Goal: Transaction & Acquisition: Purchase product/service

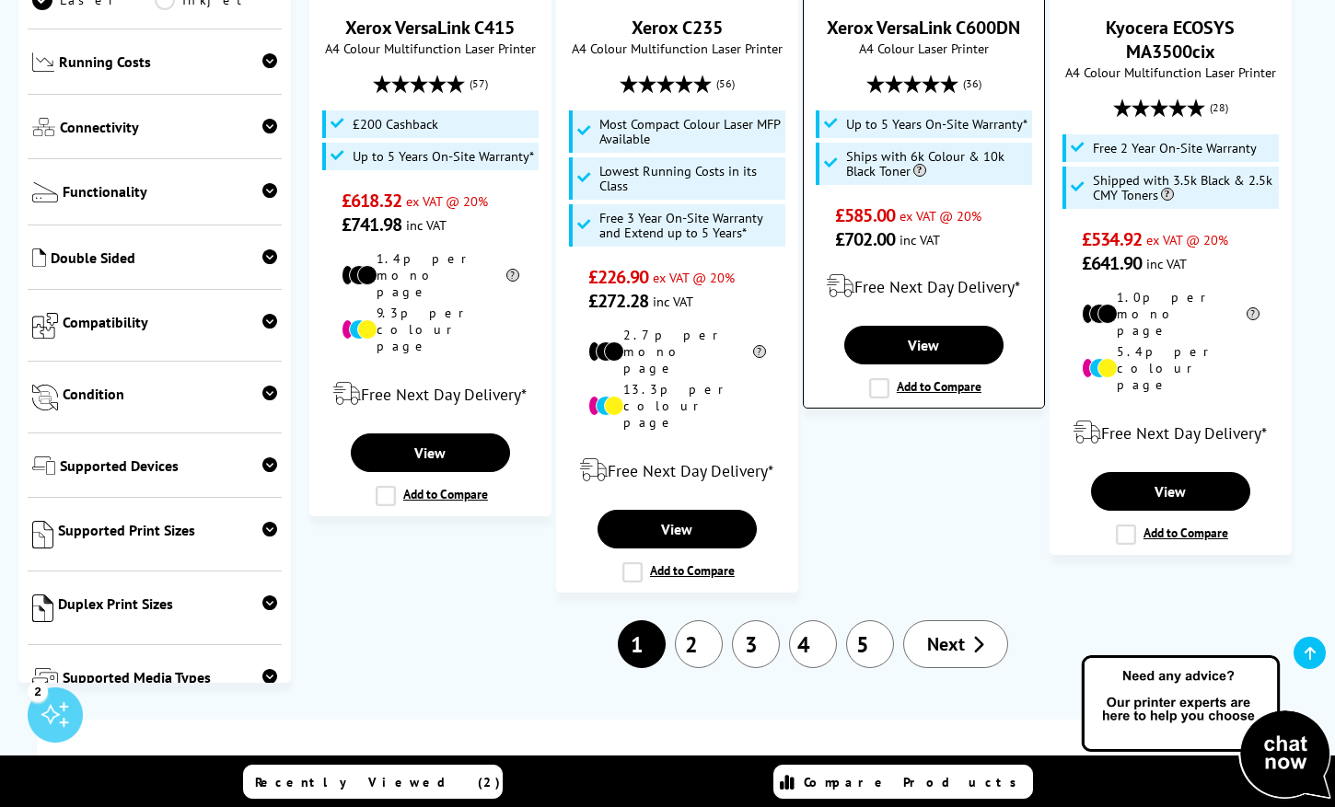
scroll to position [2569, 0]
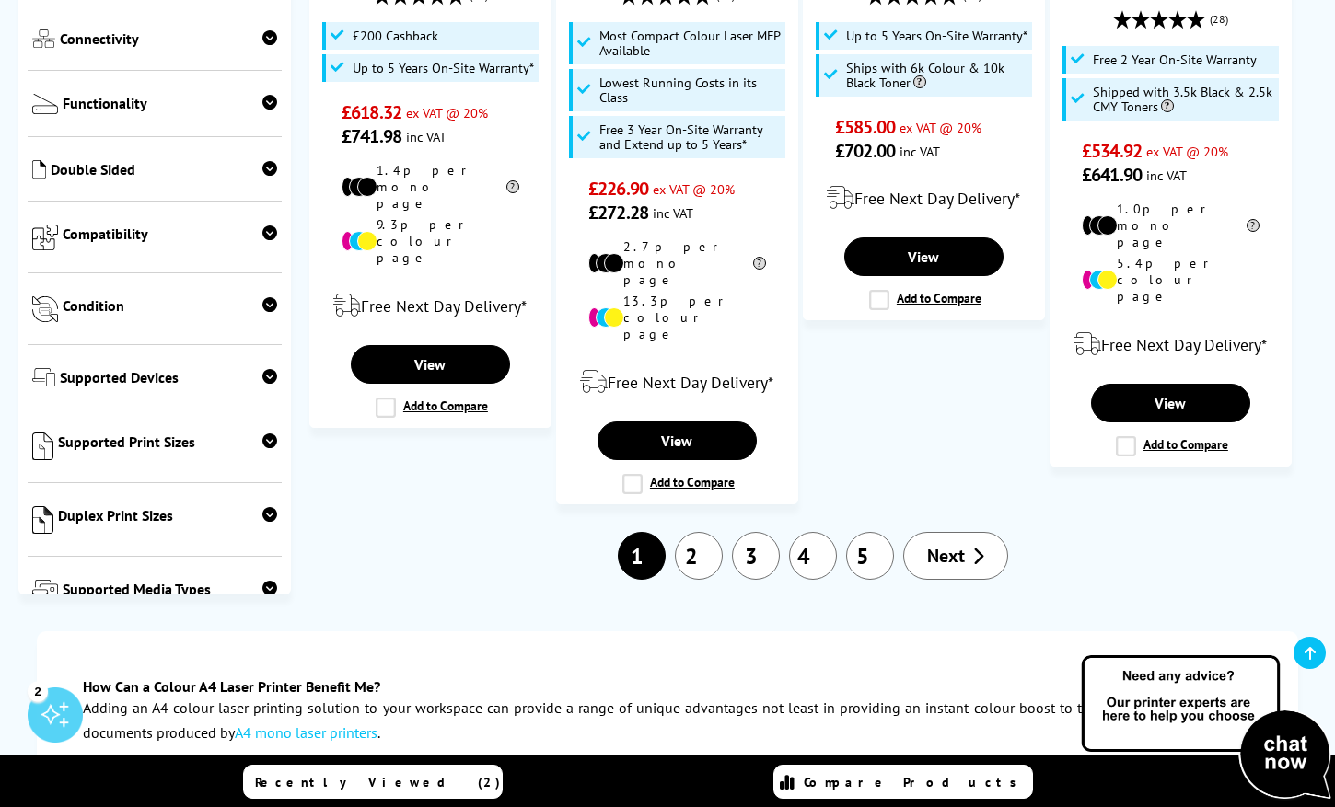
click at [946, 544] on span "Next" at bounding box center [946, 556] width 38 height 24
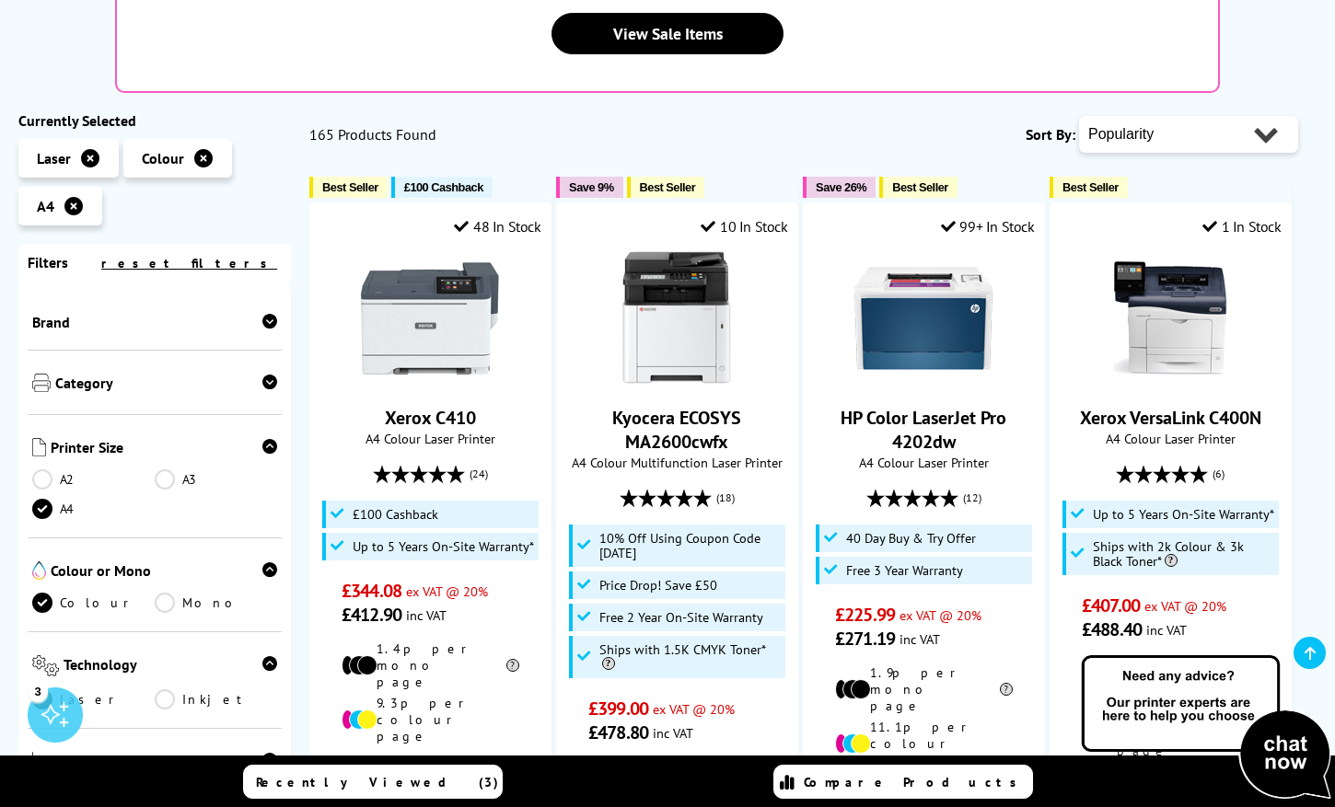
scroll to position [470, 0]
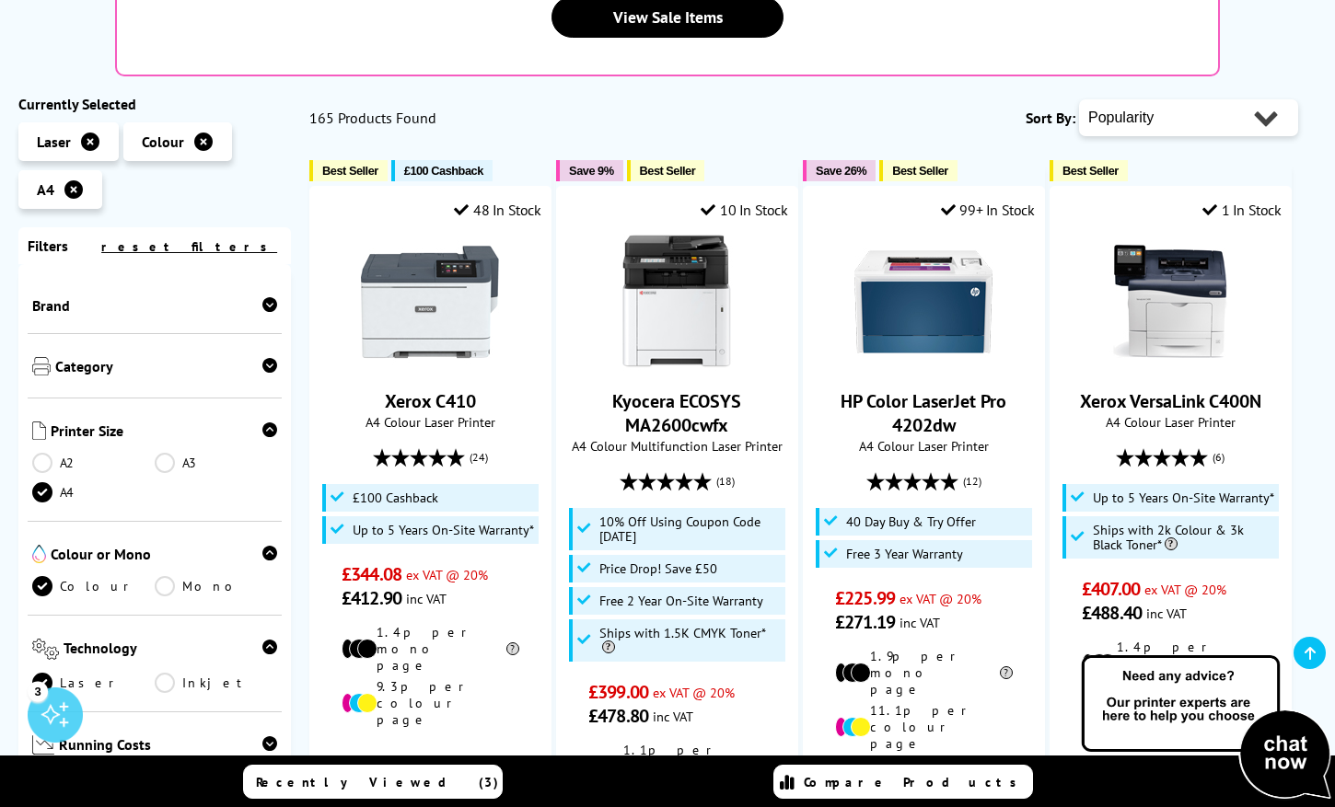
click at [110, 357] on span "Category" at bounding box center [166, 368] width 222 height 22
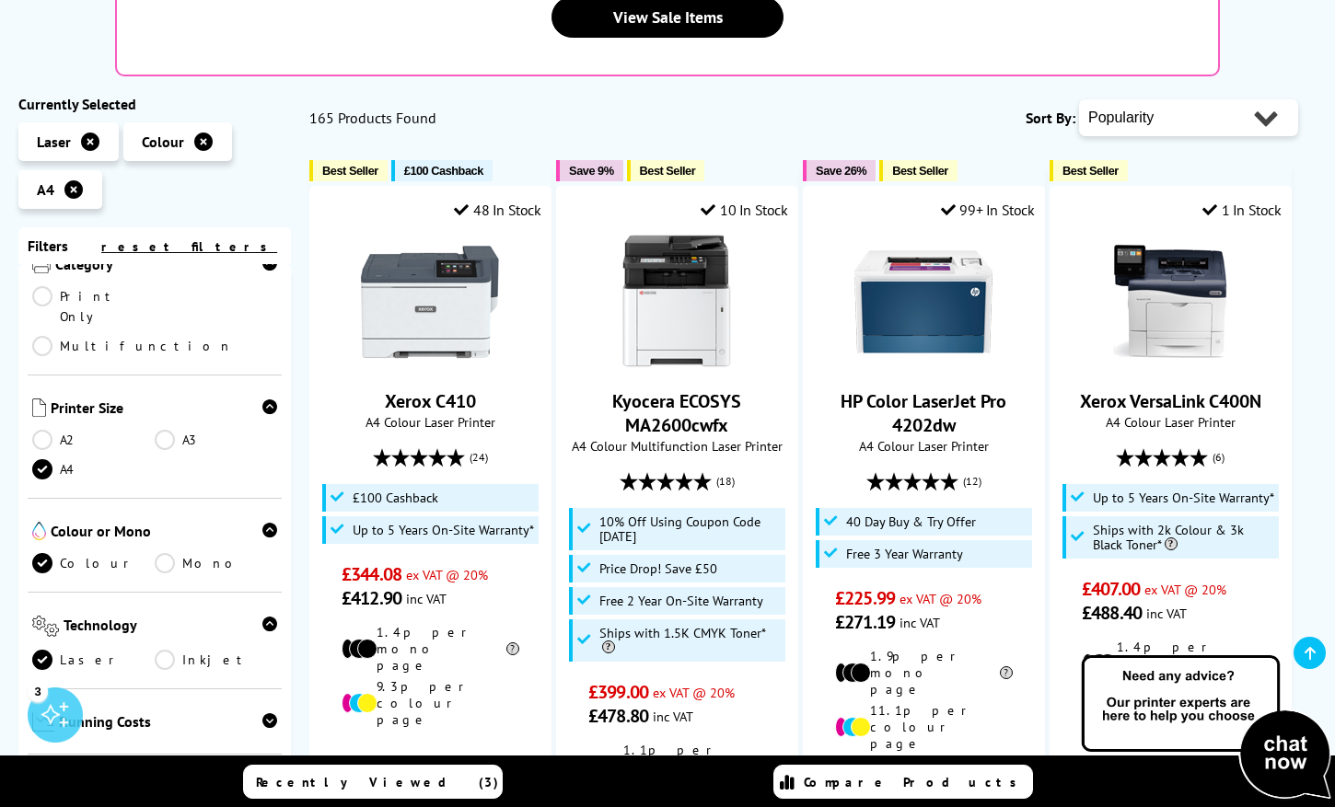
scroll to position [85, 0]
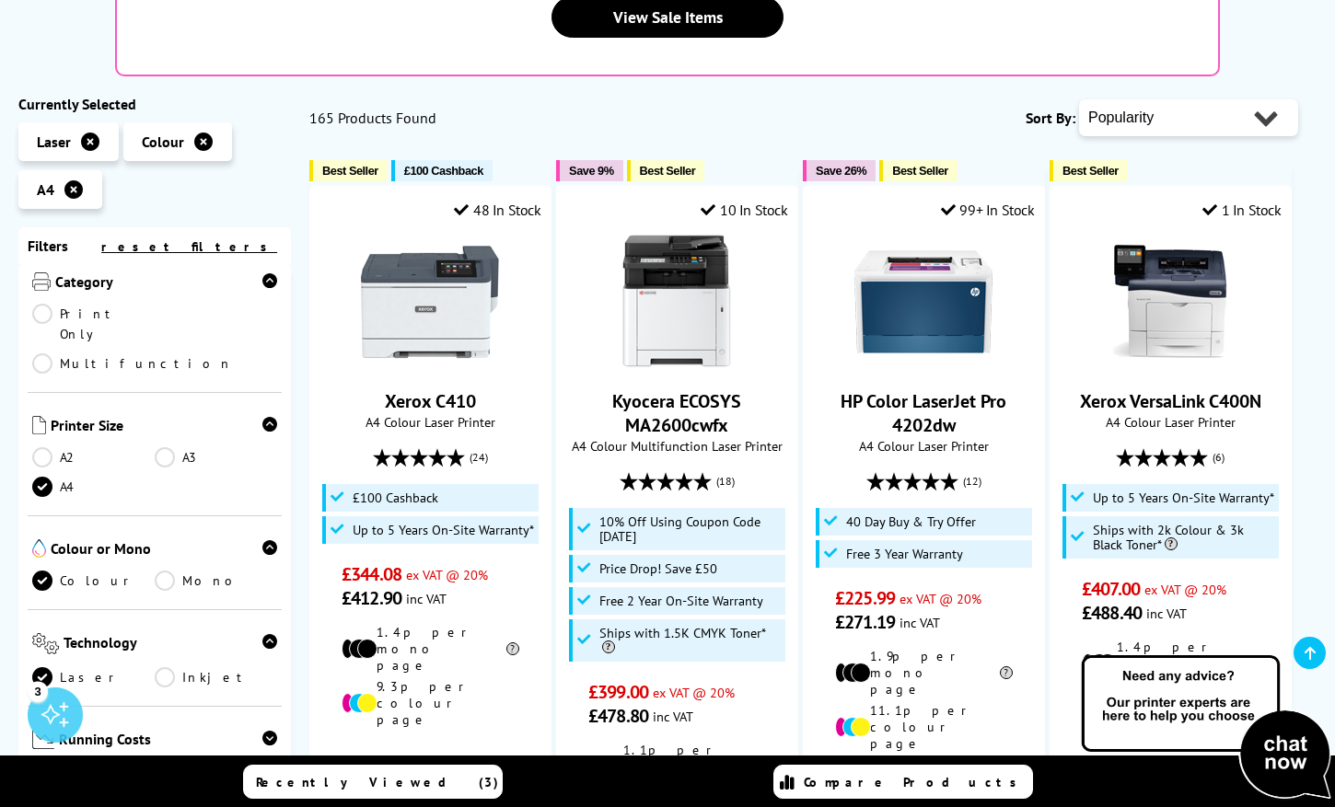
click at [61, 304] on link "Print Only" at bounding box center [93, 324] width 122 height 41
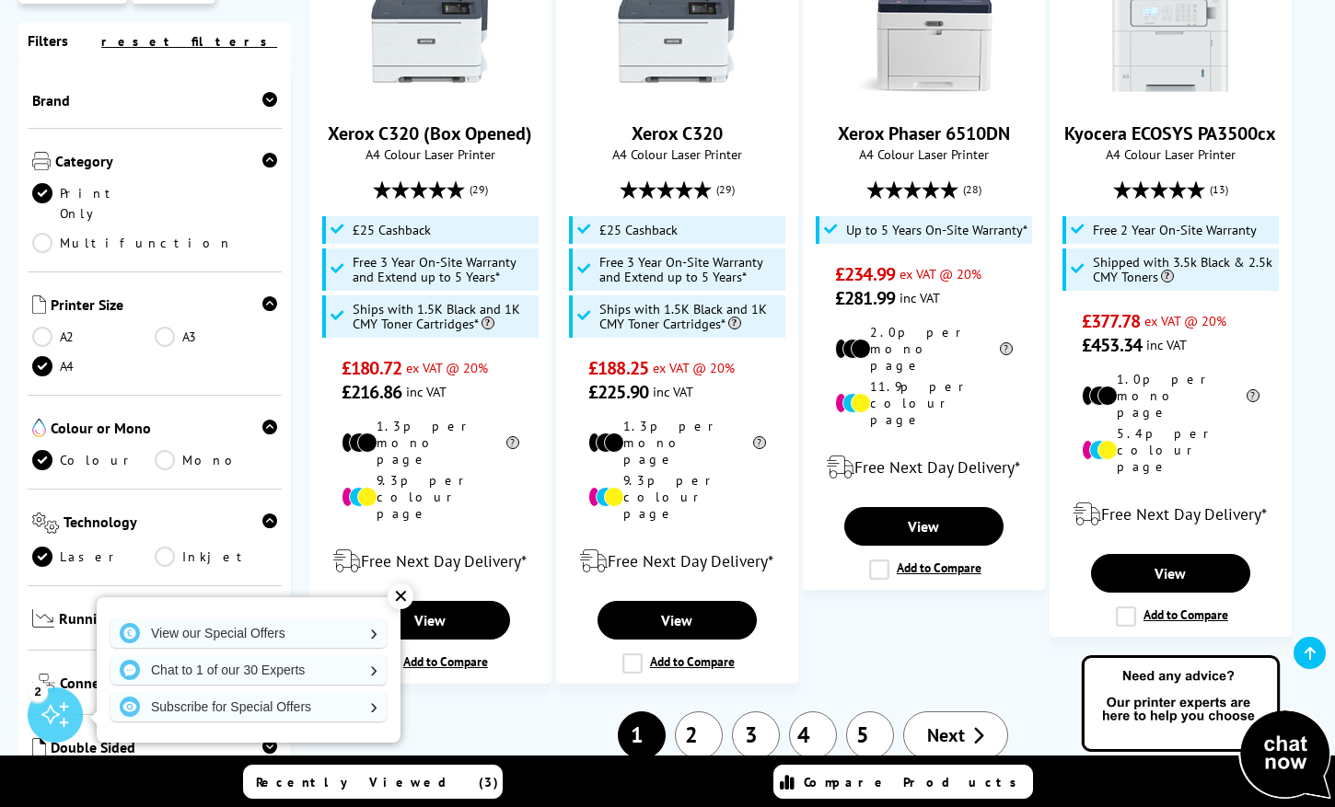
scroll to position [2070, 0]
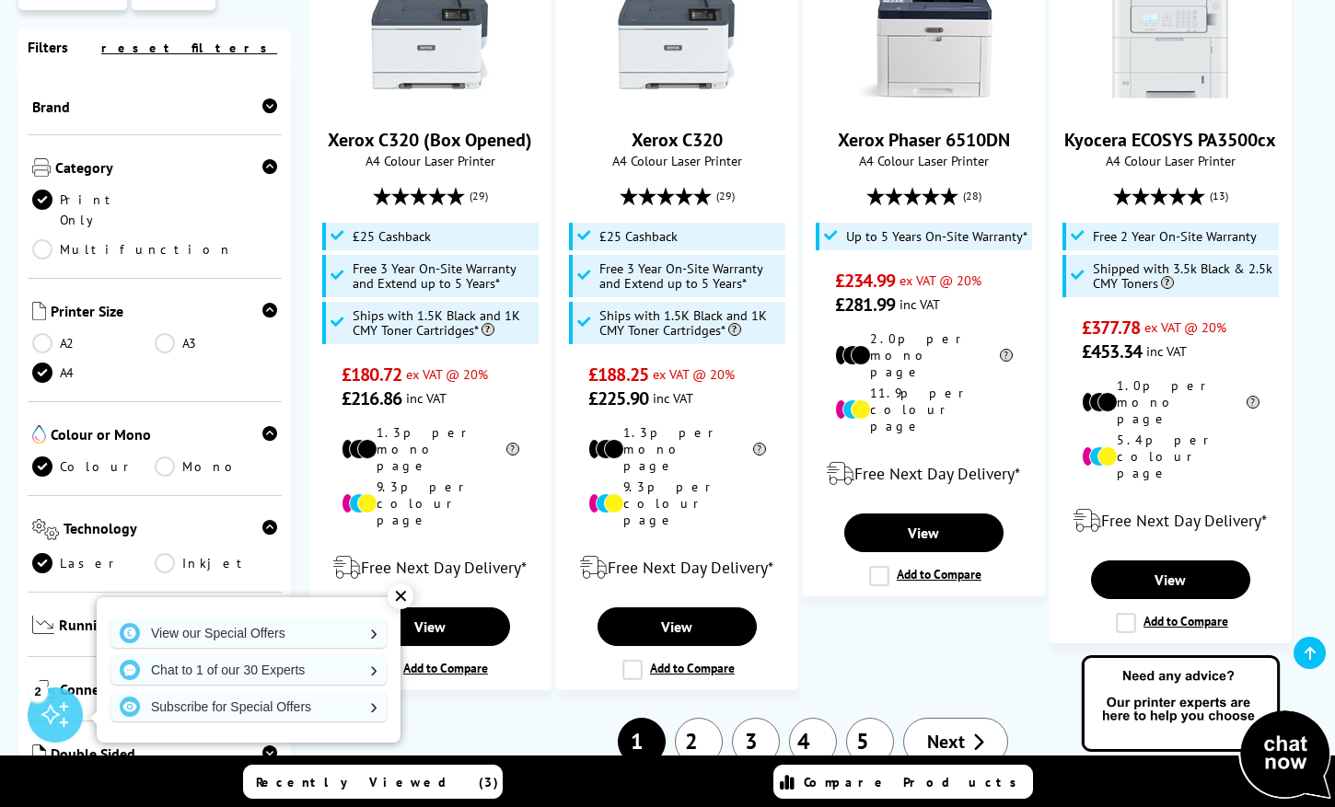
click at [182, 616] on span "Running Costs" at bounding box center [168, 627] width 218 height 23
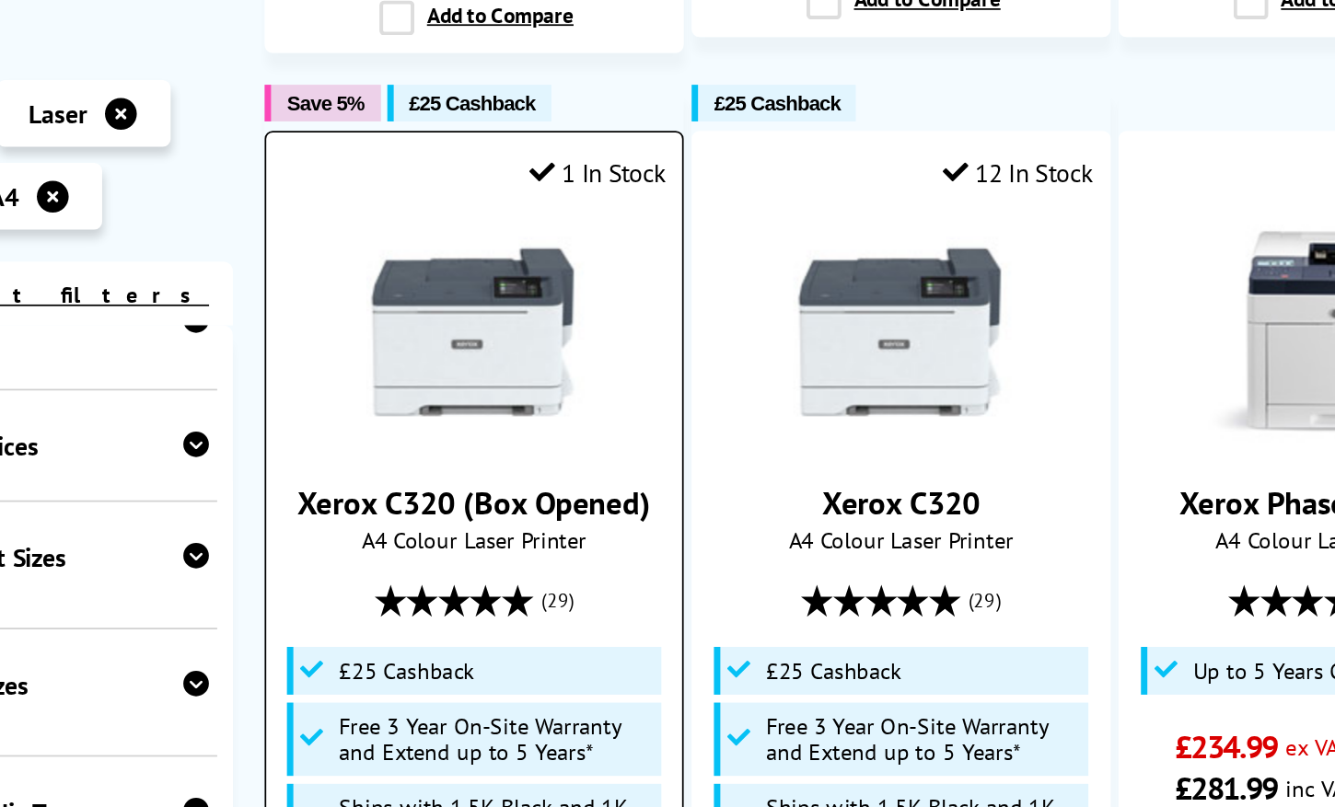
scroll to position [1895, 0]
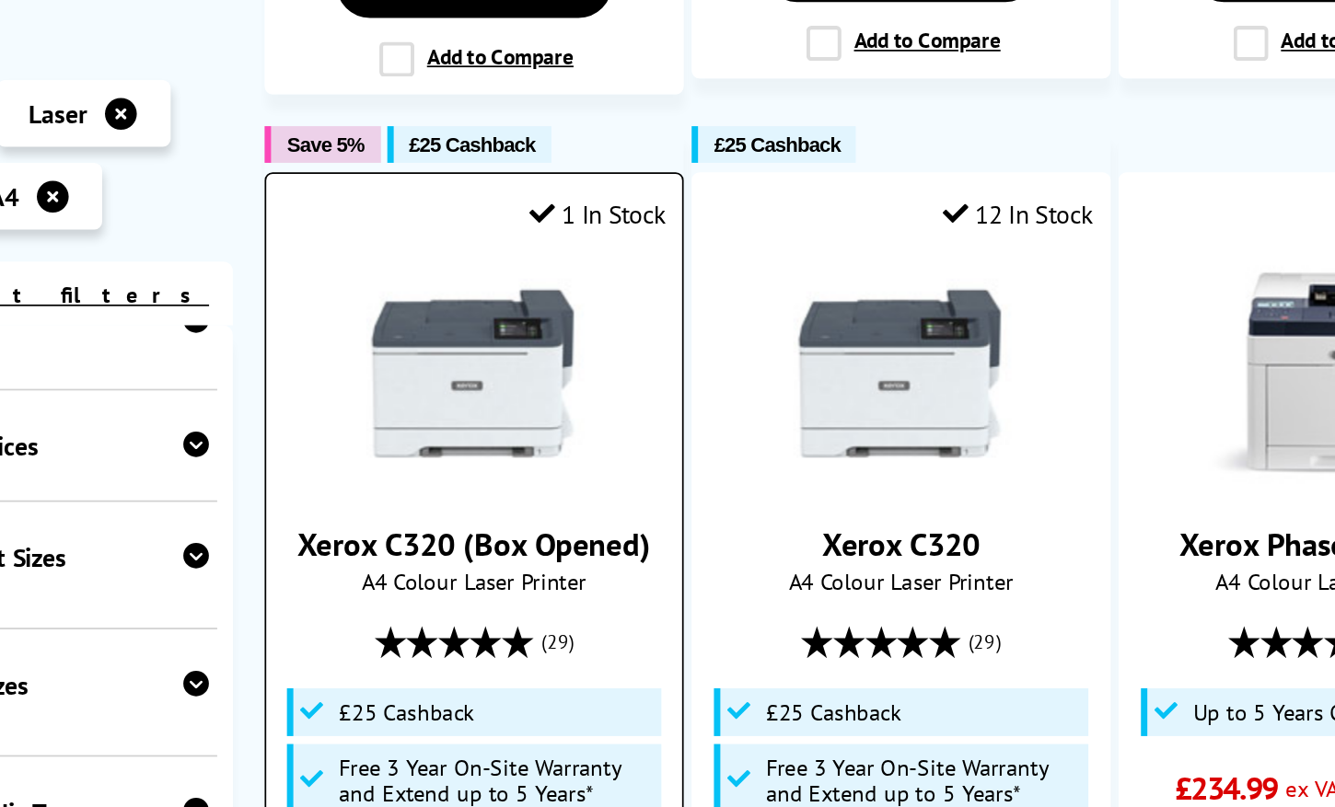
click at [443, 146] on img at bounding box center [430, 215] width 138 height 138
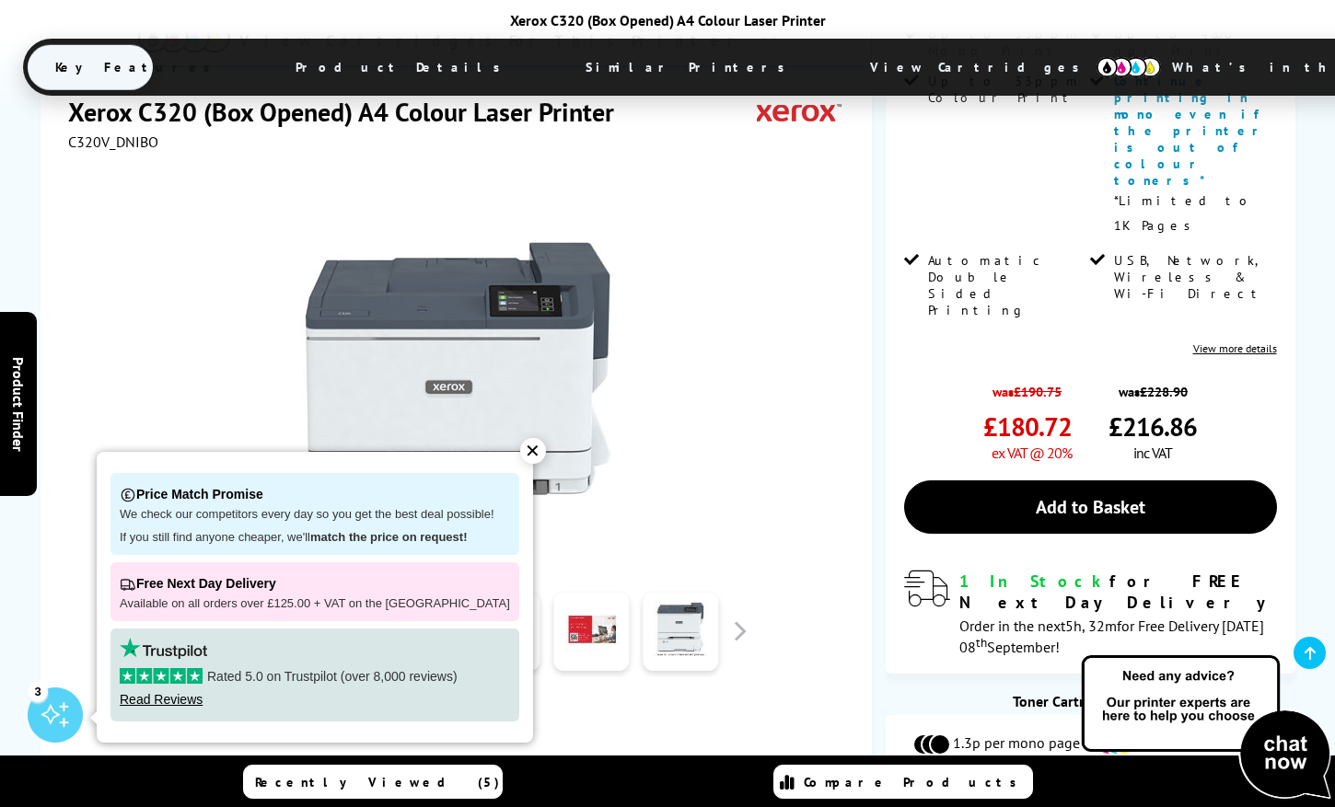
scroll to position [561, 0]
click at [520, 449] on div "✕" at bounding box center [533, 451] width 26 height 26
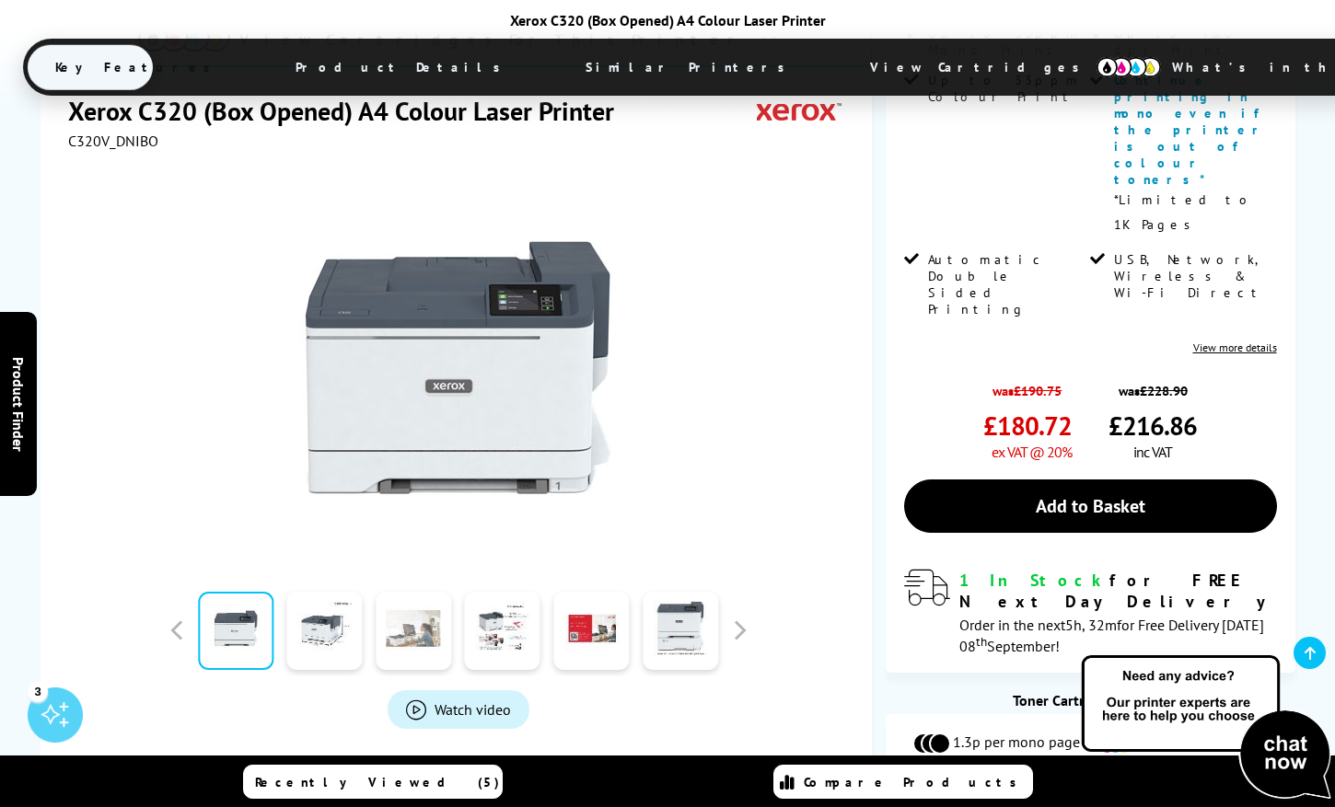
click at [406, 591] on link at bounding box center [413, 630] width 75 height 78
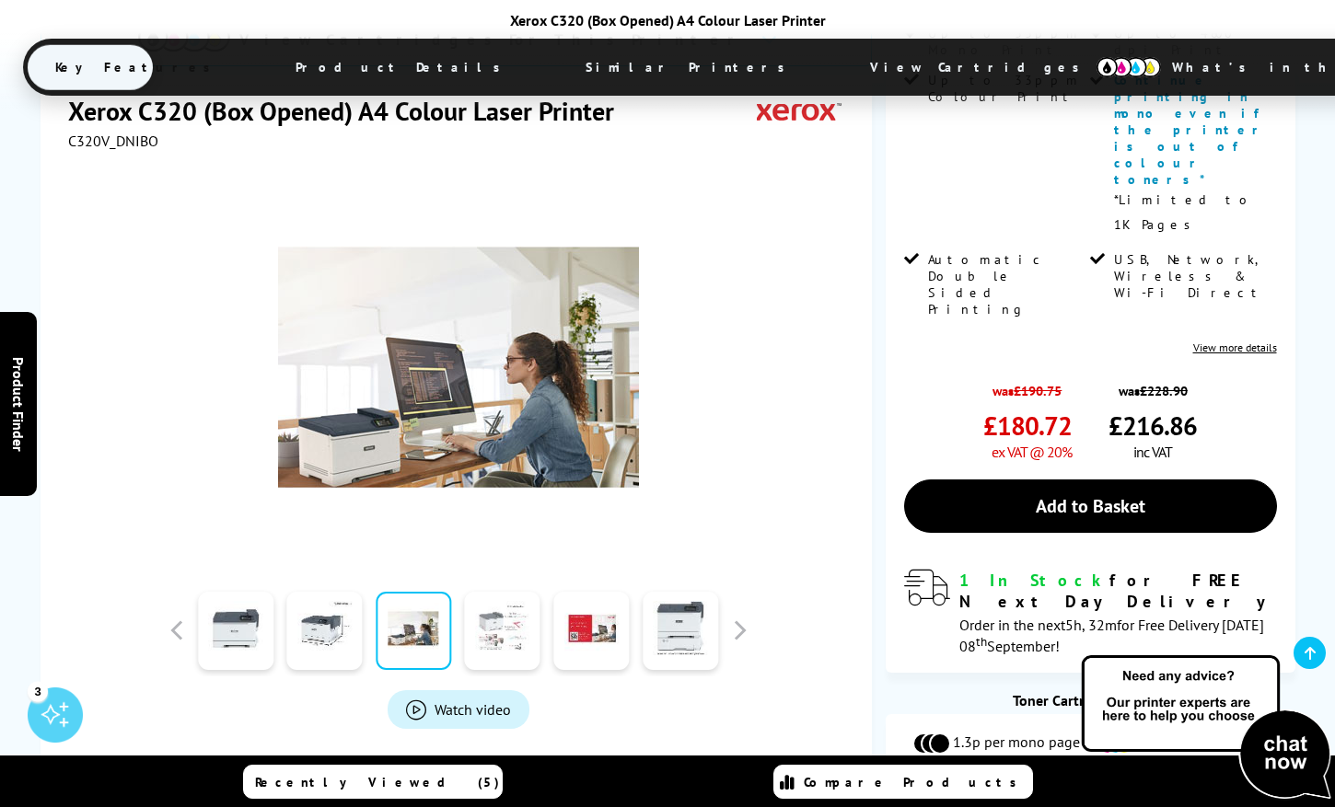
click at [524, 591] on link at bounding box center [502, 630] width 75 height 78
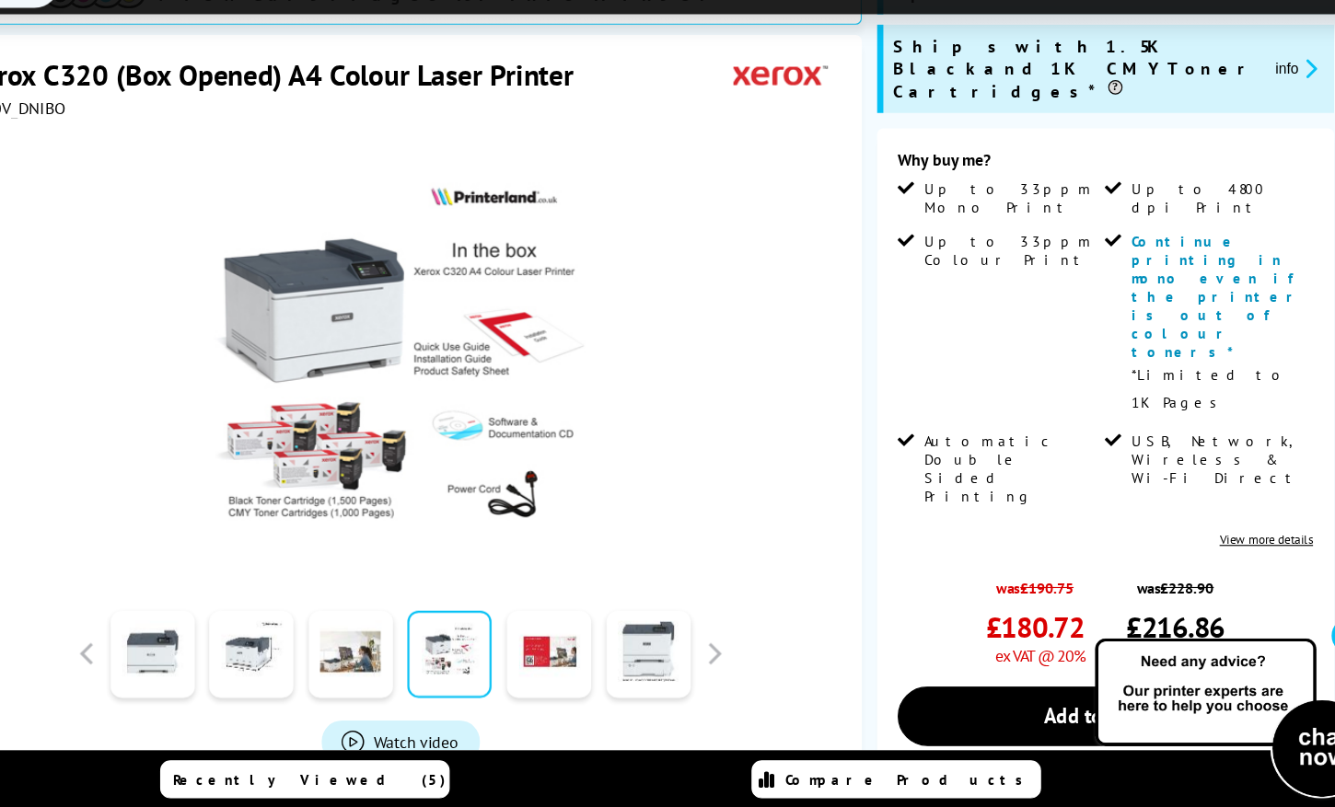
scroll to position [342, 0]
click at [978, 698] on link "Add to Basket" at bounding box center [1090, 724] width 373 height 53
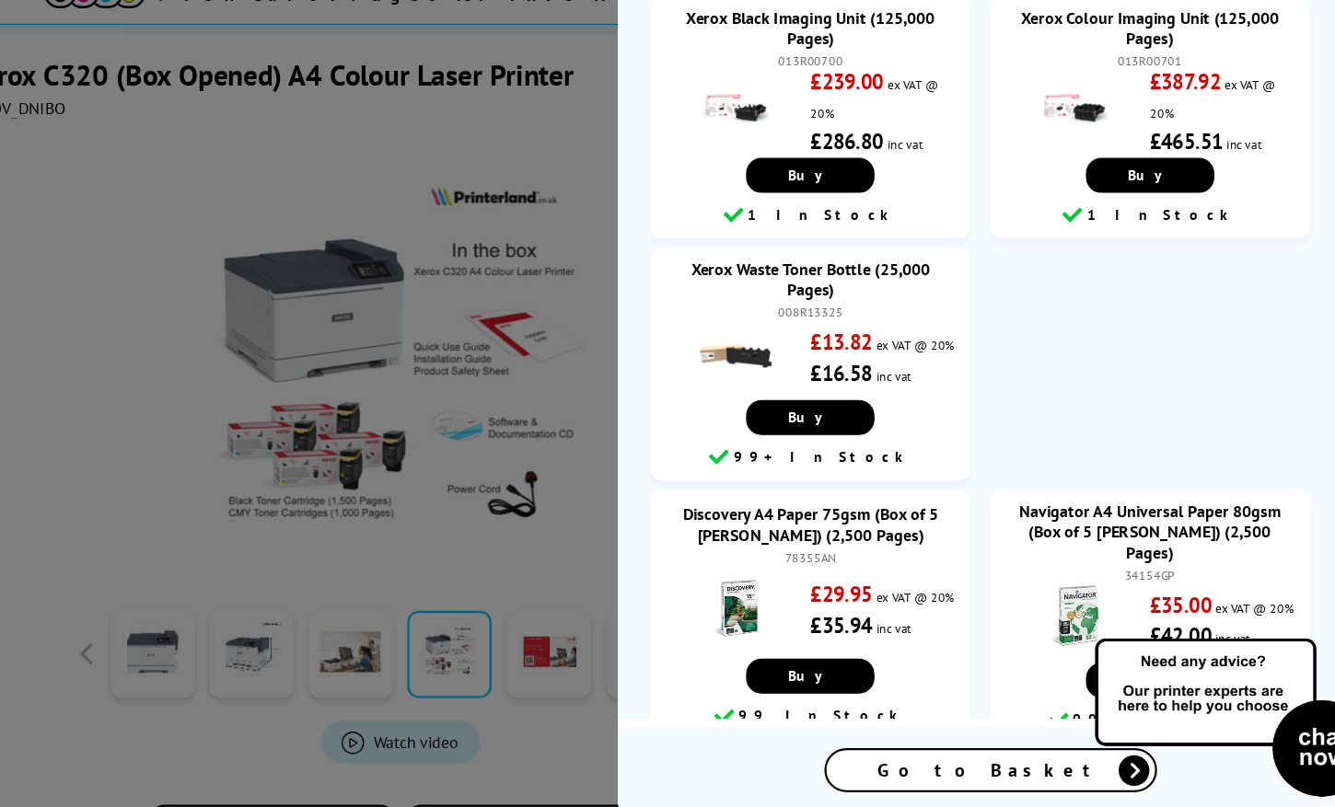
scroll to position [1500, 0]
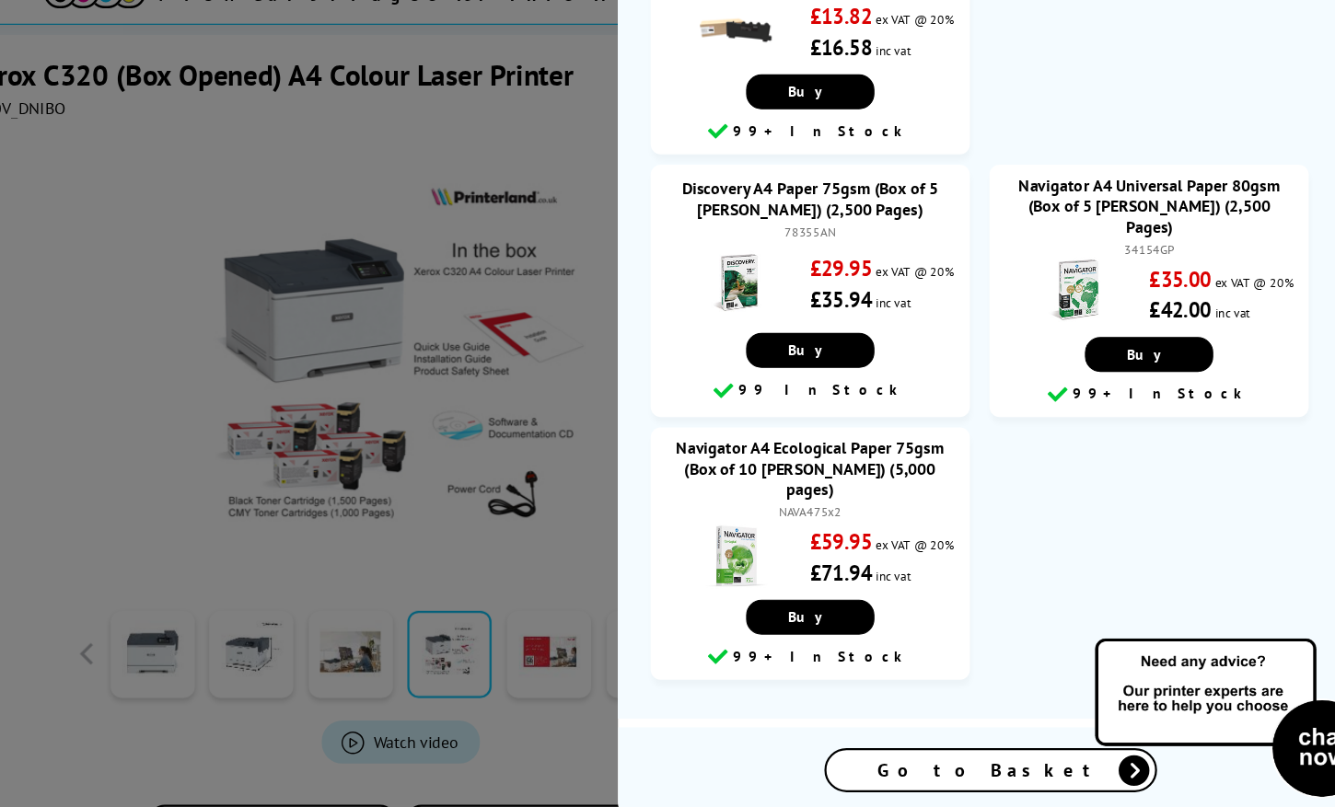
click at [501, 233] on div at bounding box center [667, 403] width 1335 height 807
click at [203, 176] on div at bounding box center [667, 403] width 1335 height 807
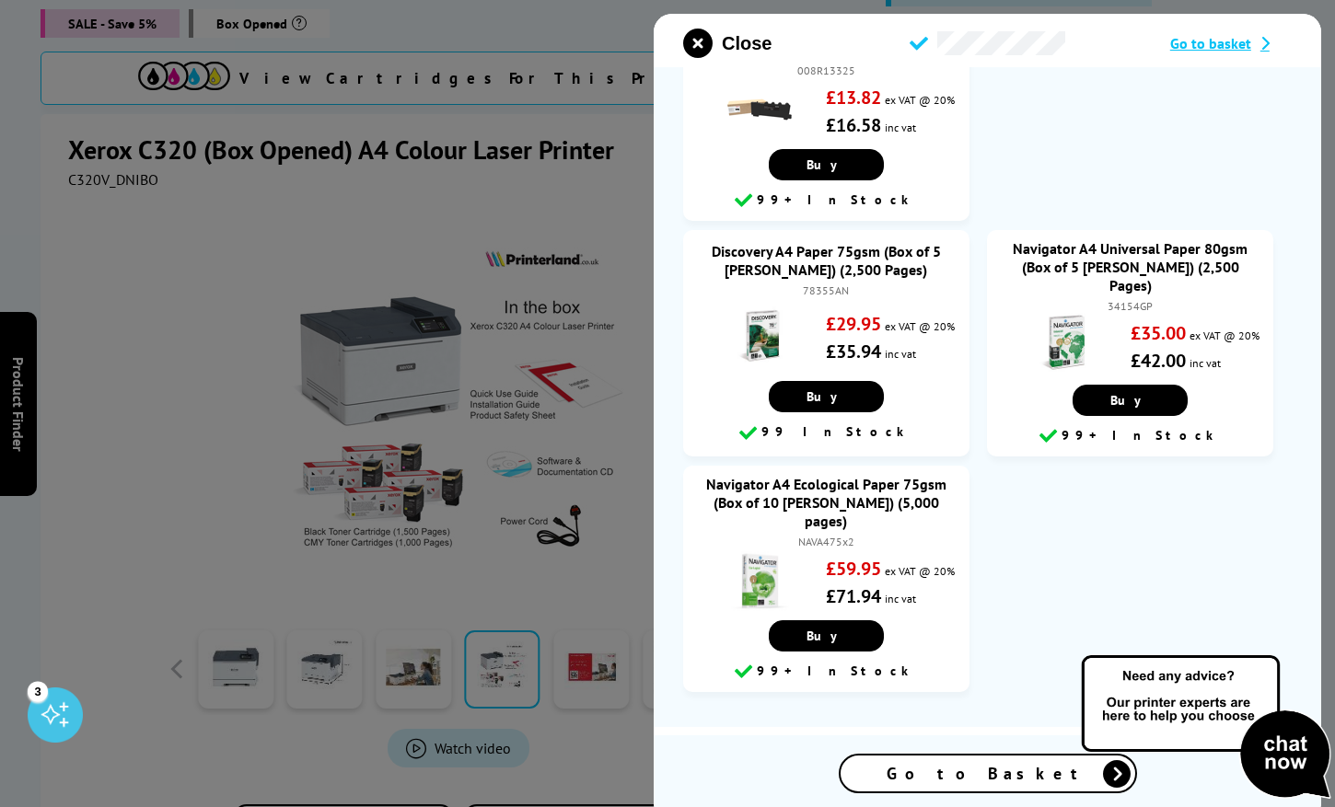
click at [719, 41] on button "Close" at bounding box center [727, 43] width 88 height 29
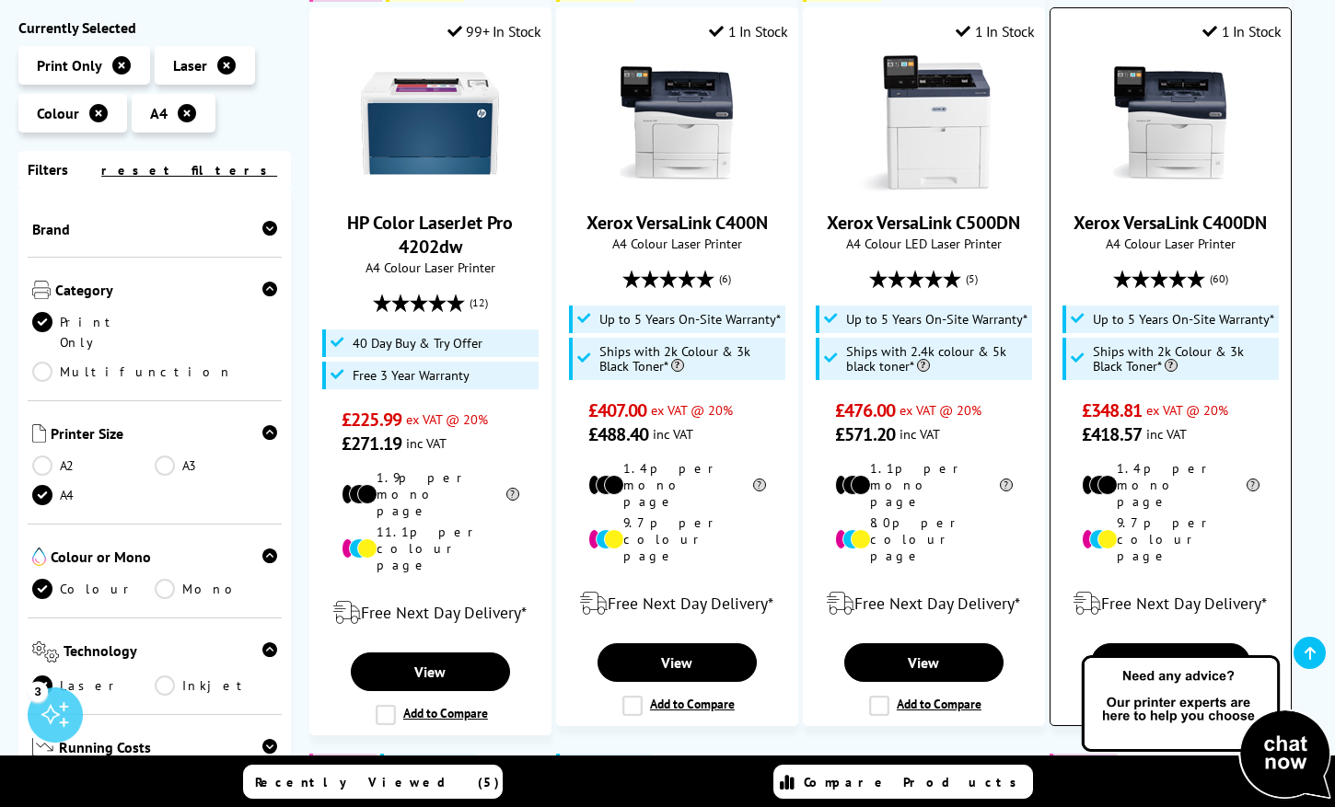
scroll to position [1084, 0]
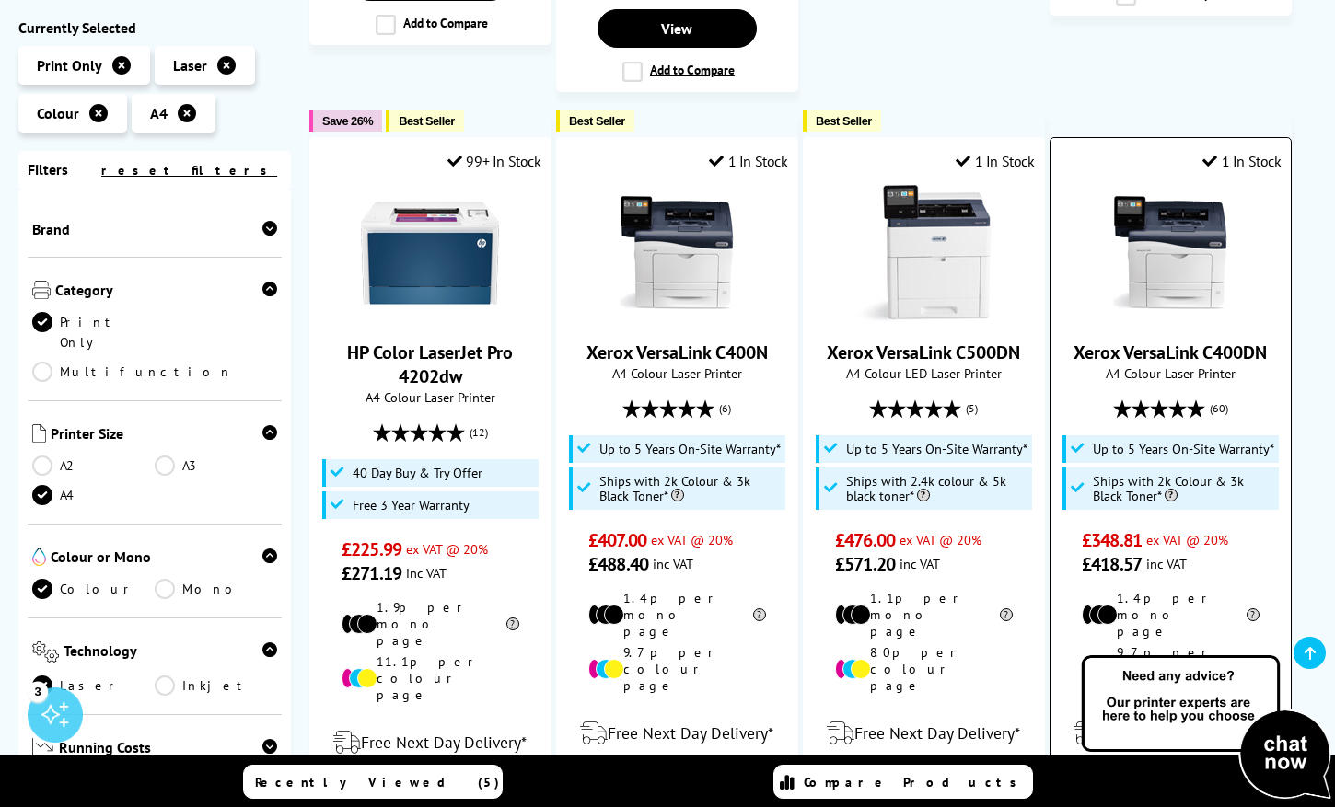
click at [1183, 239] on img at bounding box center [1170, 253] width 138 height 138
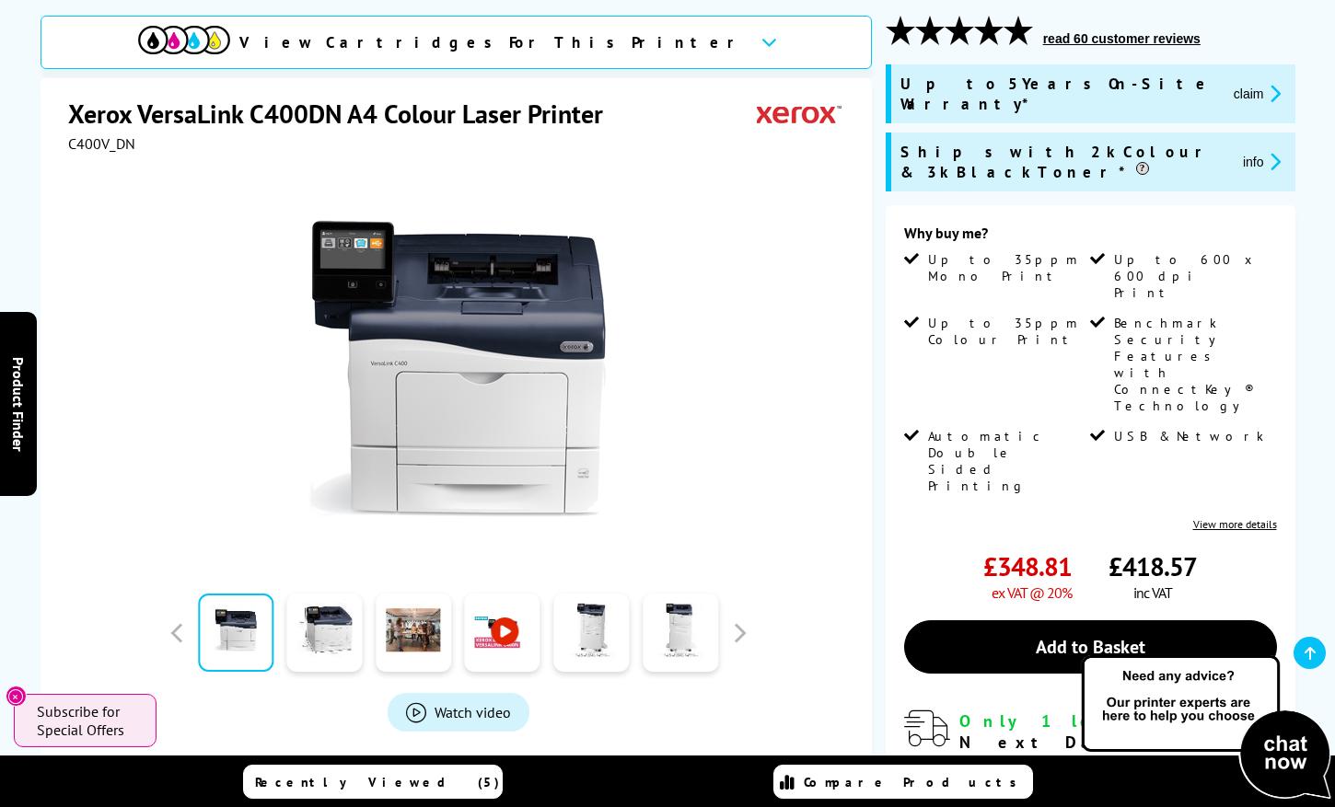
scroll to position [248, 0]
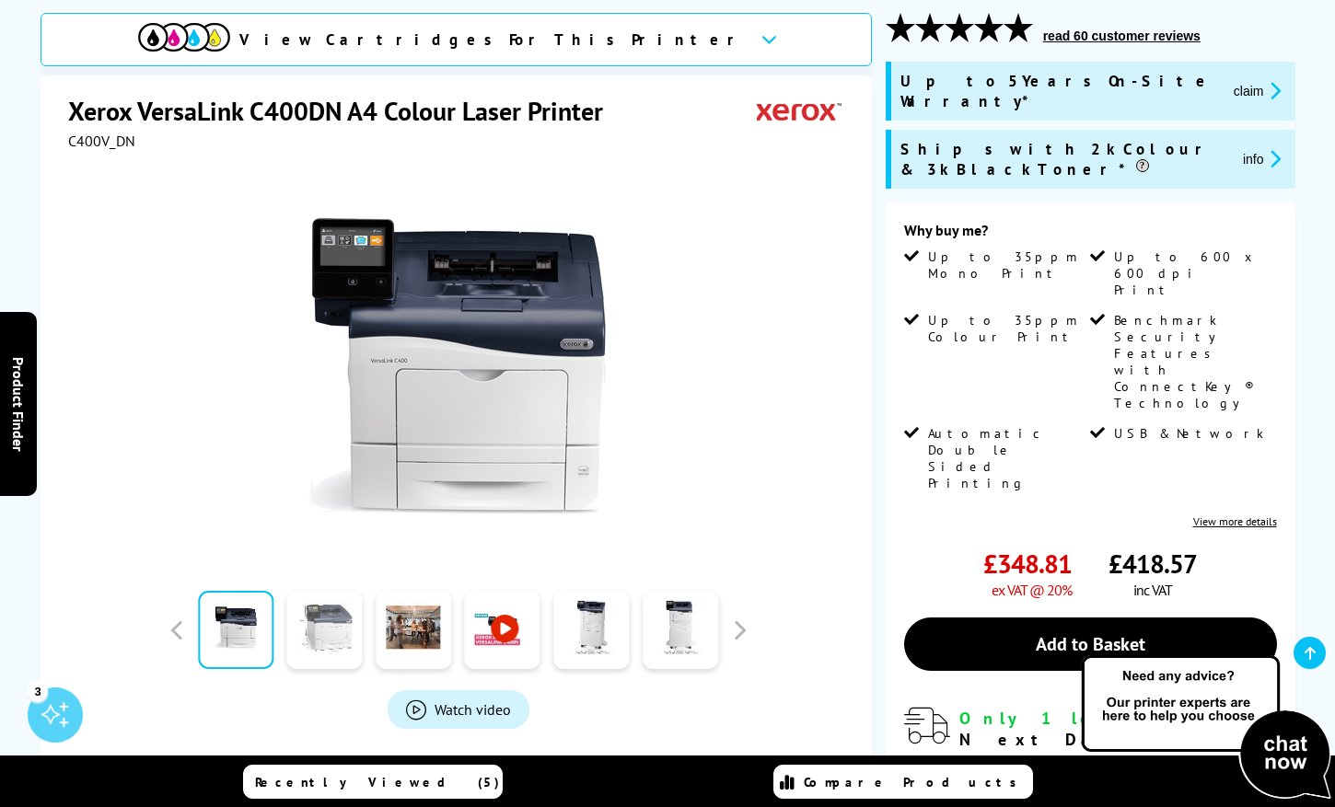
click at [329, 640] on link at bounding box center [324, 631] width 75 height 78
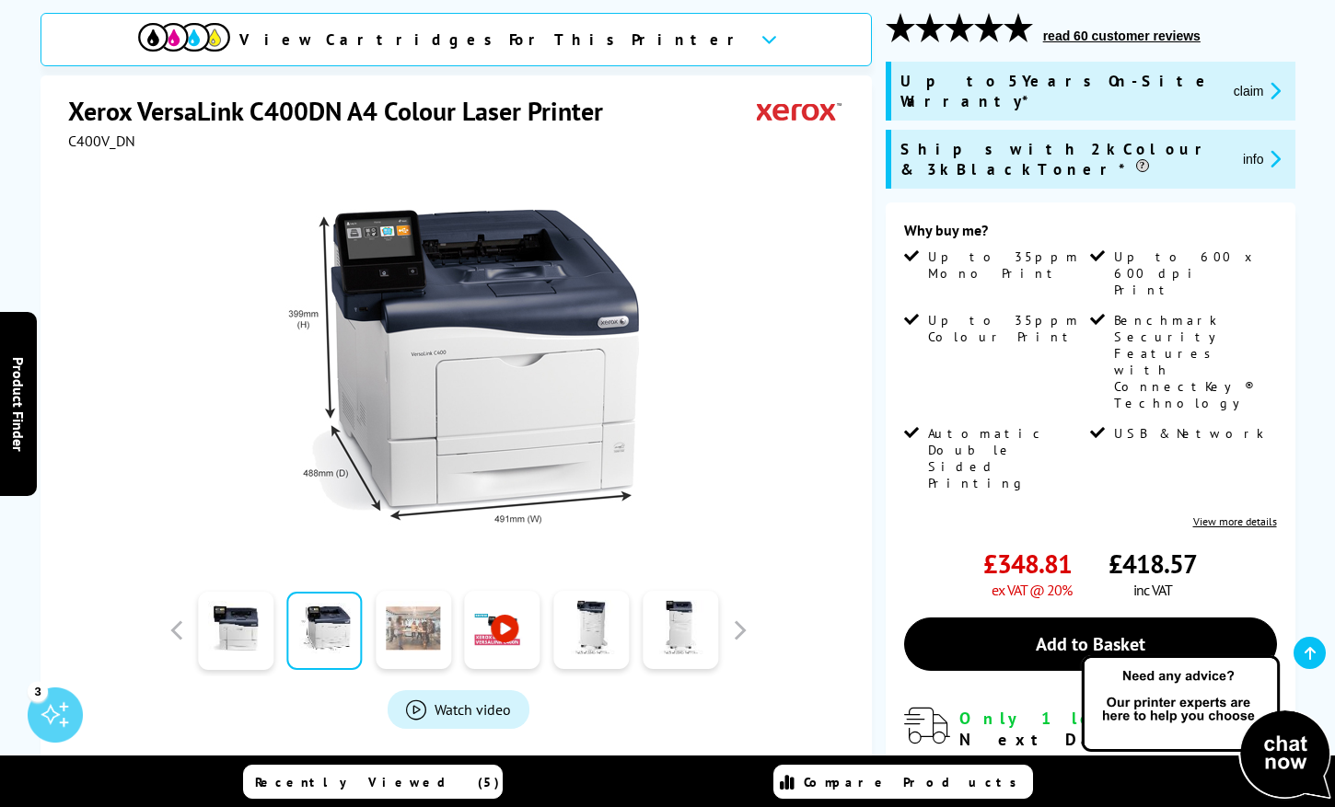
click at [412, 634] on link at bounding box center [413, 631] width 75 height 78
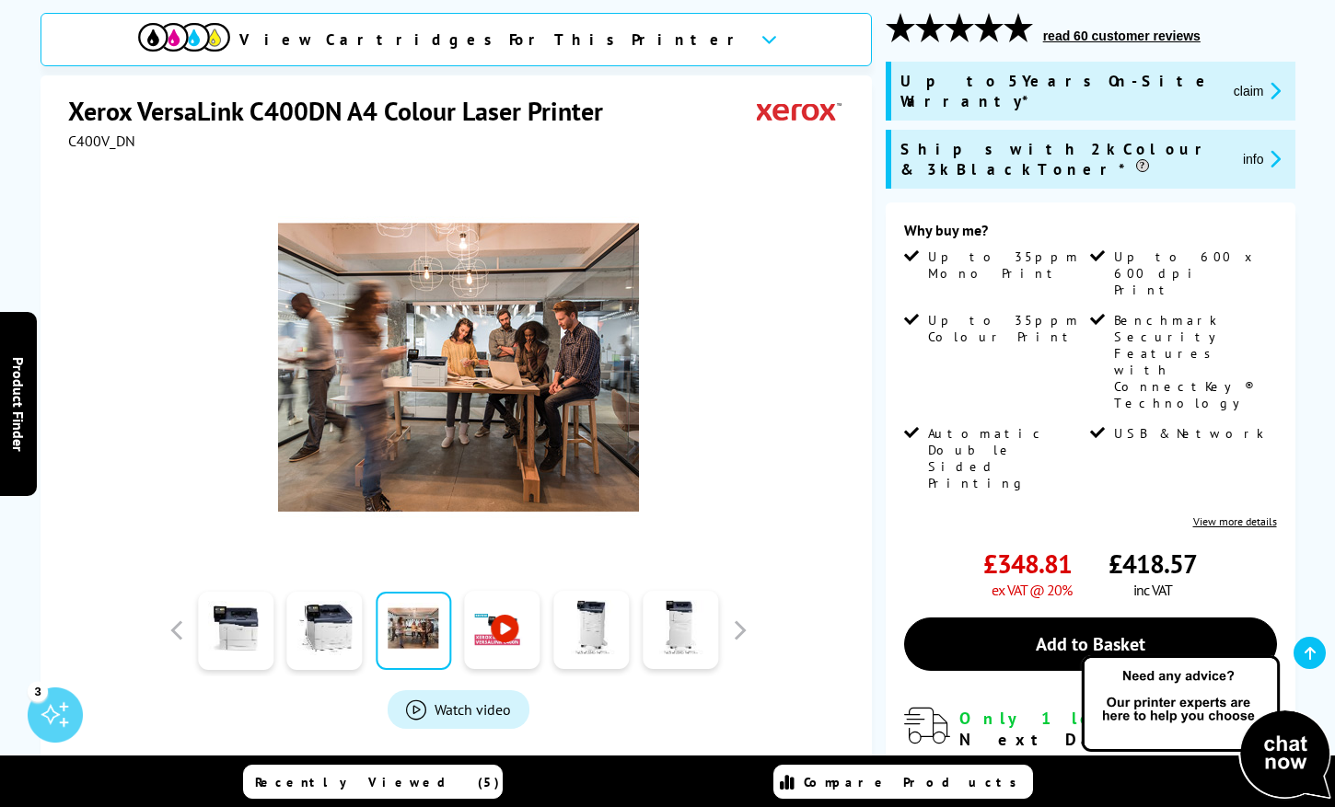
click at [505, 628] on link at bounding box center [502, 631] width 75 height 78
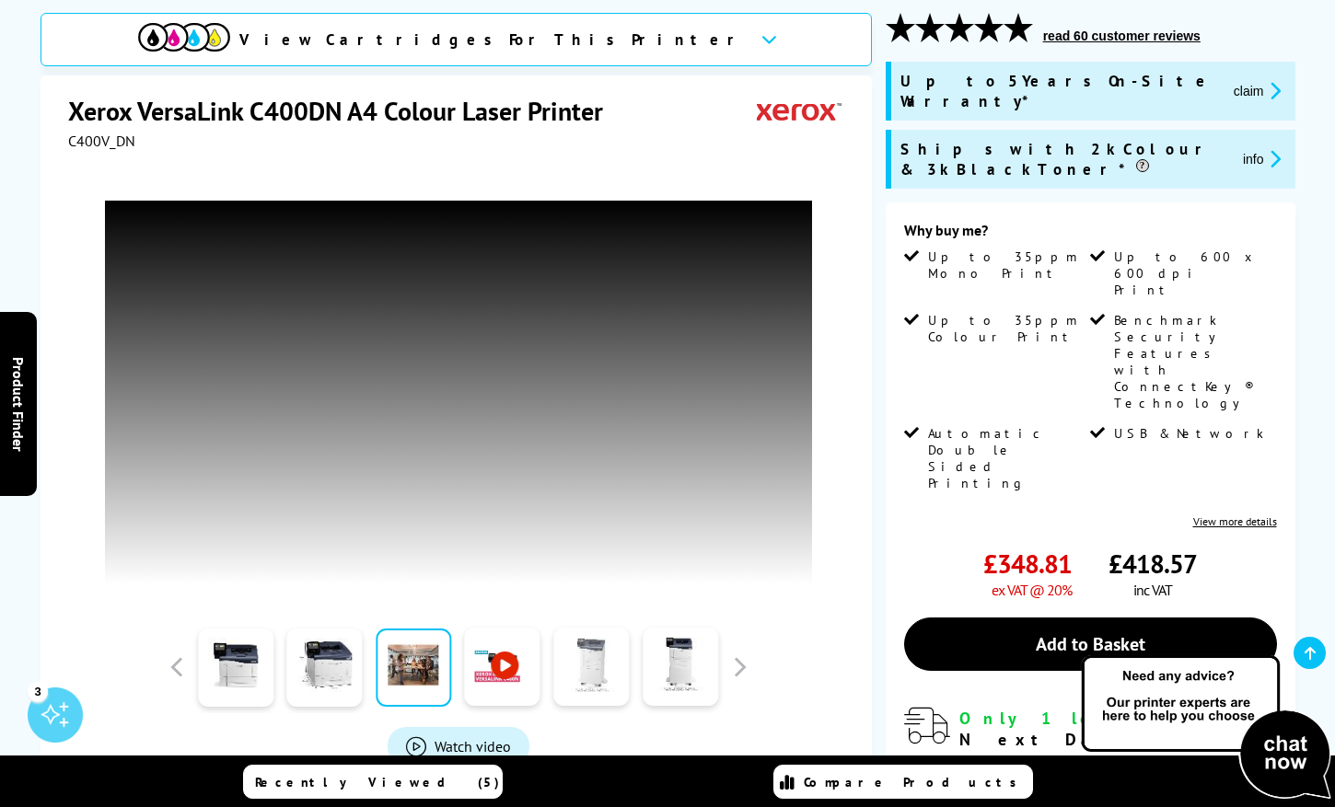
click at [598, 687] on link at bounding box center [590, 668] width 75 height 78
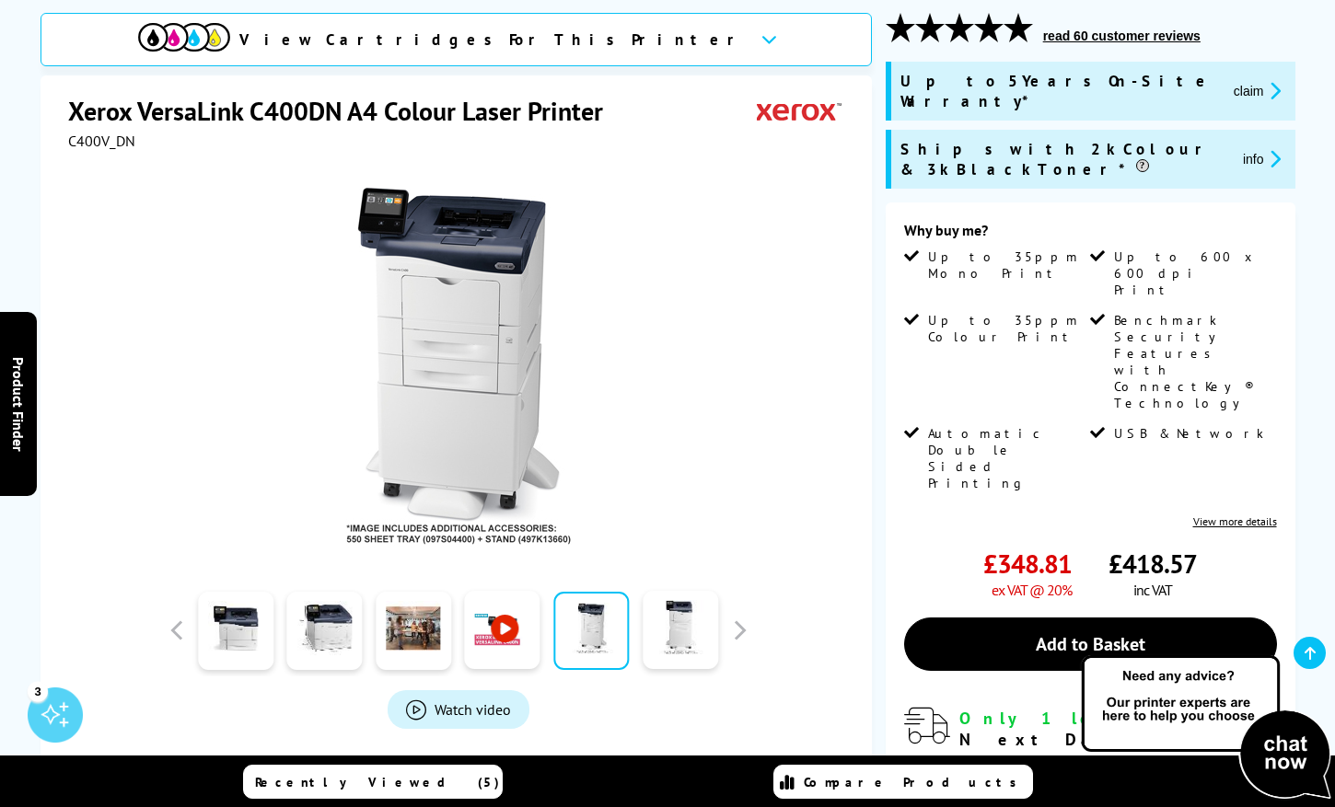
click at [675, 681] on div "Watch video Add to Compare In the Box" at bounding box center [458, 502] width 781 height 705
click at [688, 641] on link at bounding box center [680, 631] width 75 height 78
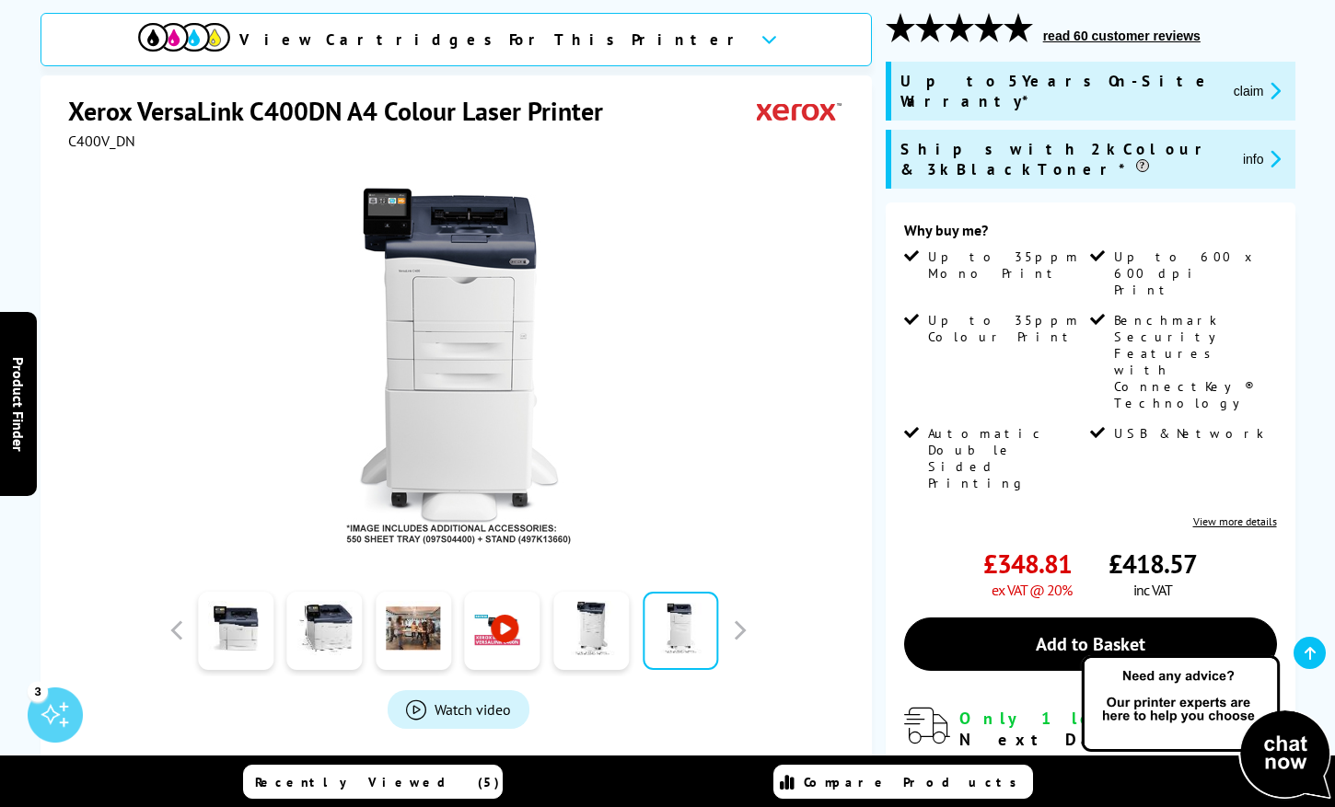
click at [720, 435] on div at bounding box center [458, 358] width 781 height 416
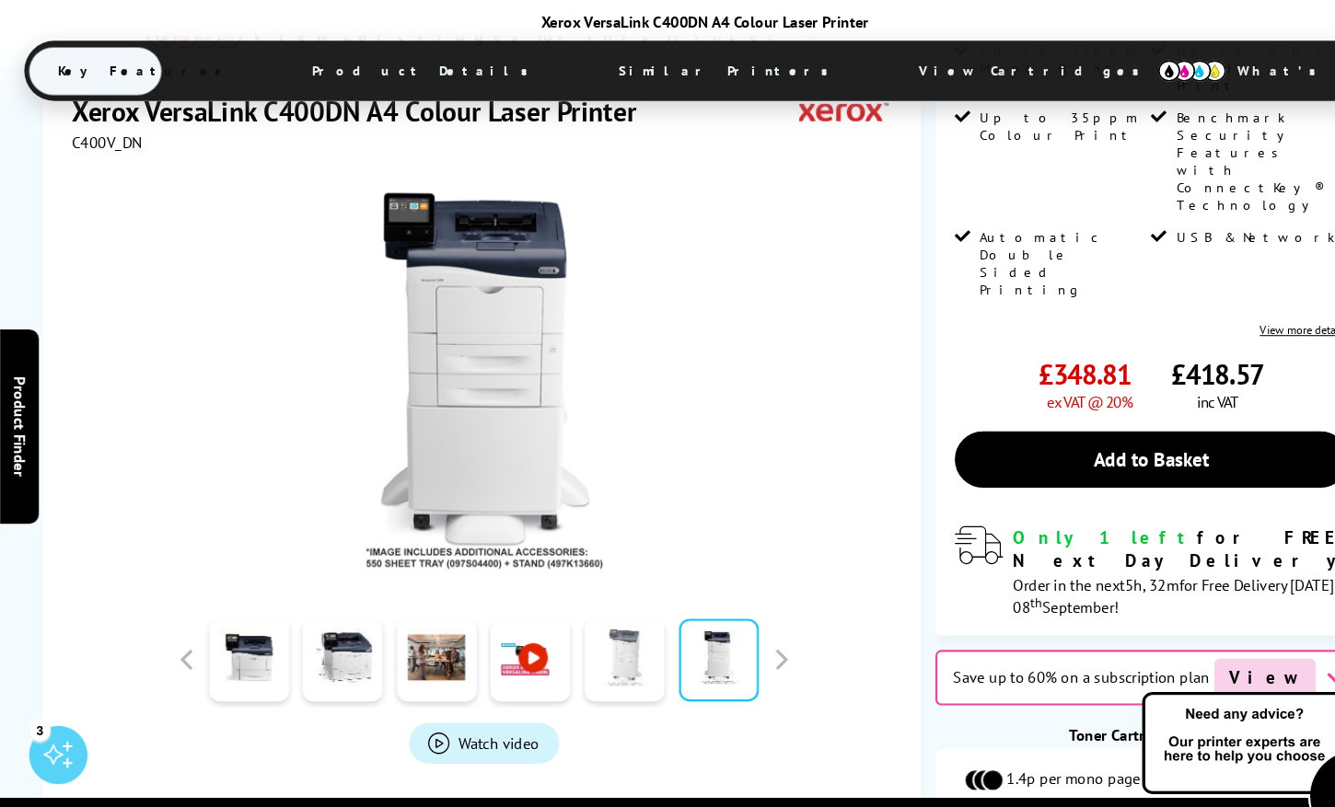
scroll to position [0, 0]
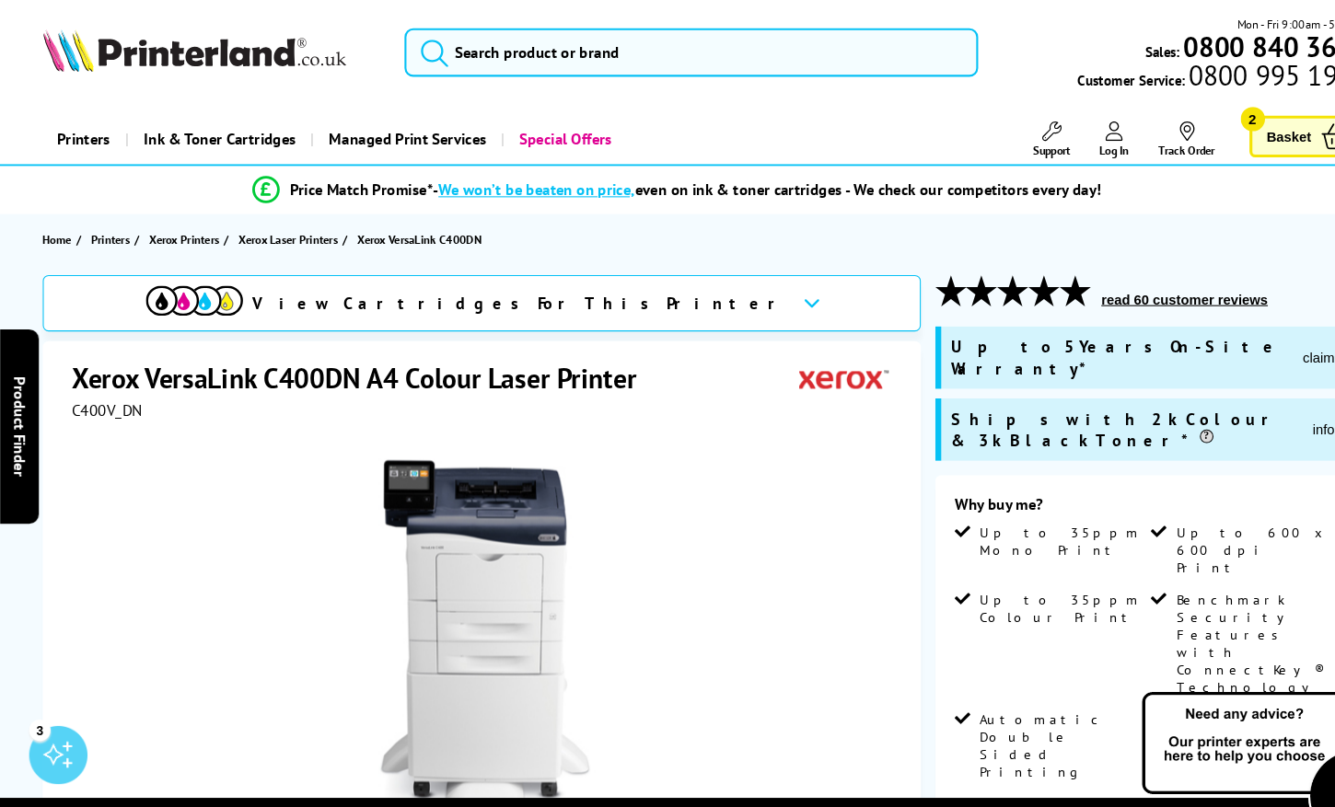
click at [412, 498] on img at bounding box center [458, 615] width 361 height 361
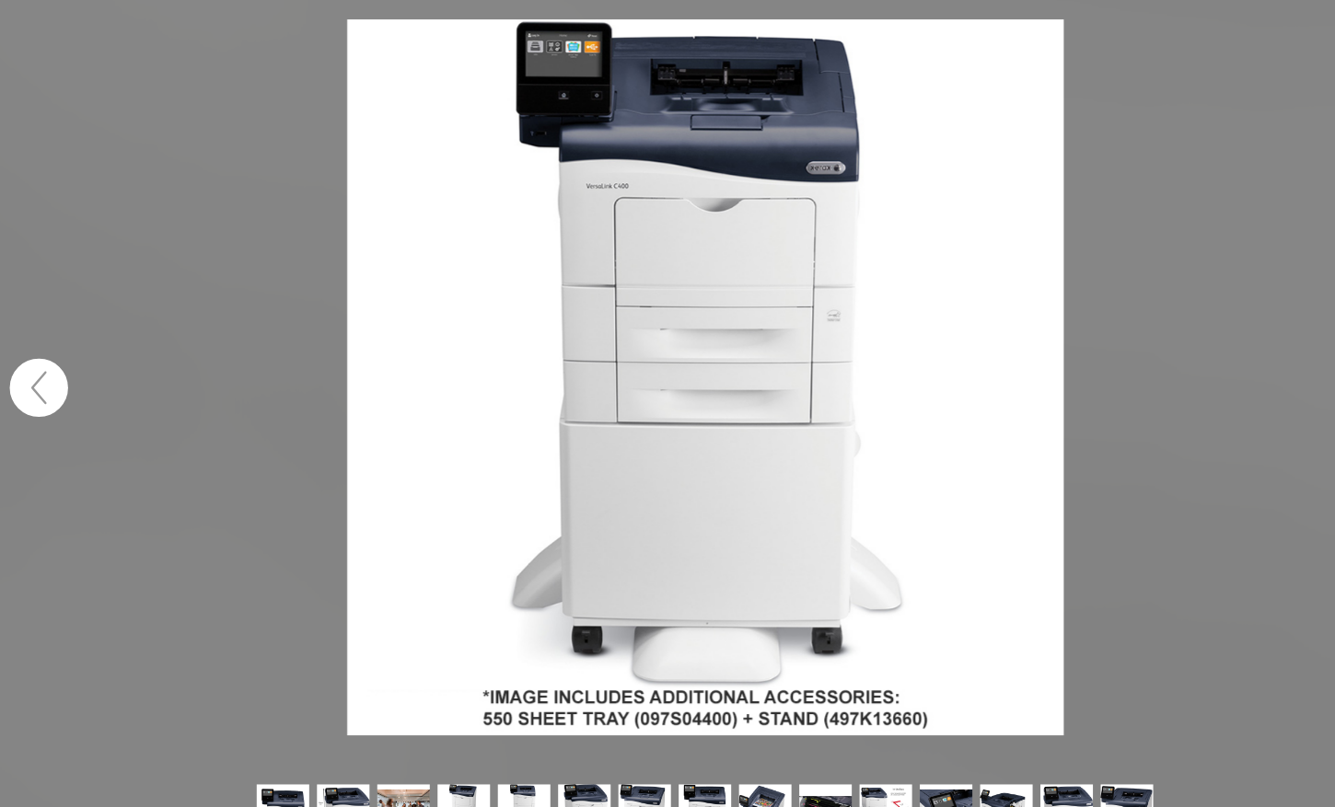
click at [776, 160] on img at bounding box center [668, 357] width 679 height 679
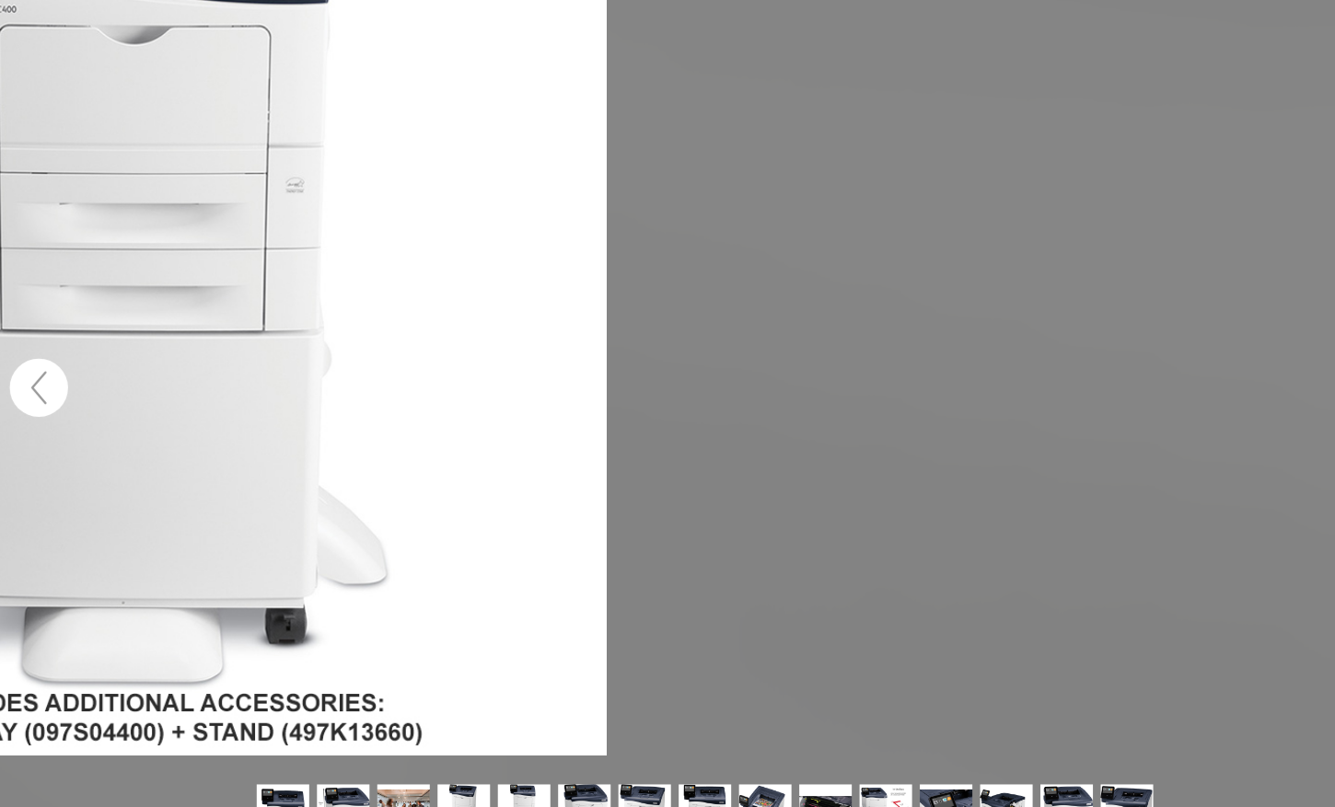
click at [899, 220] on figure at bounding box center [667, 367] width 1335 height 734
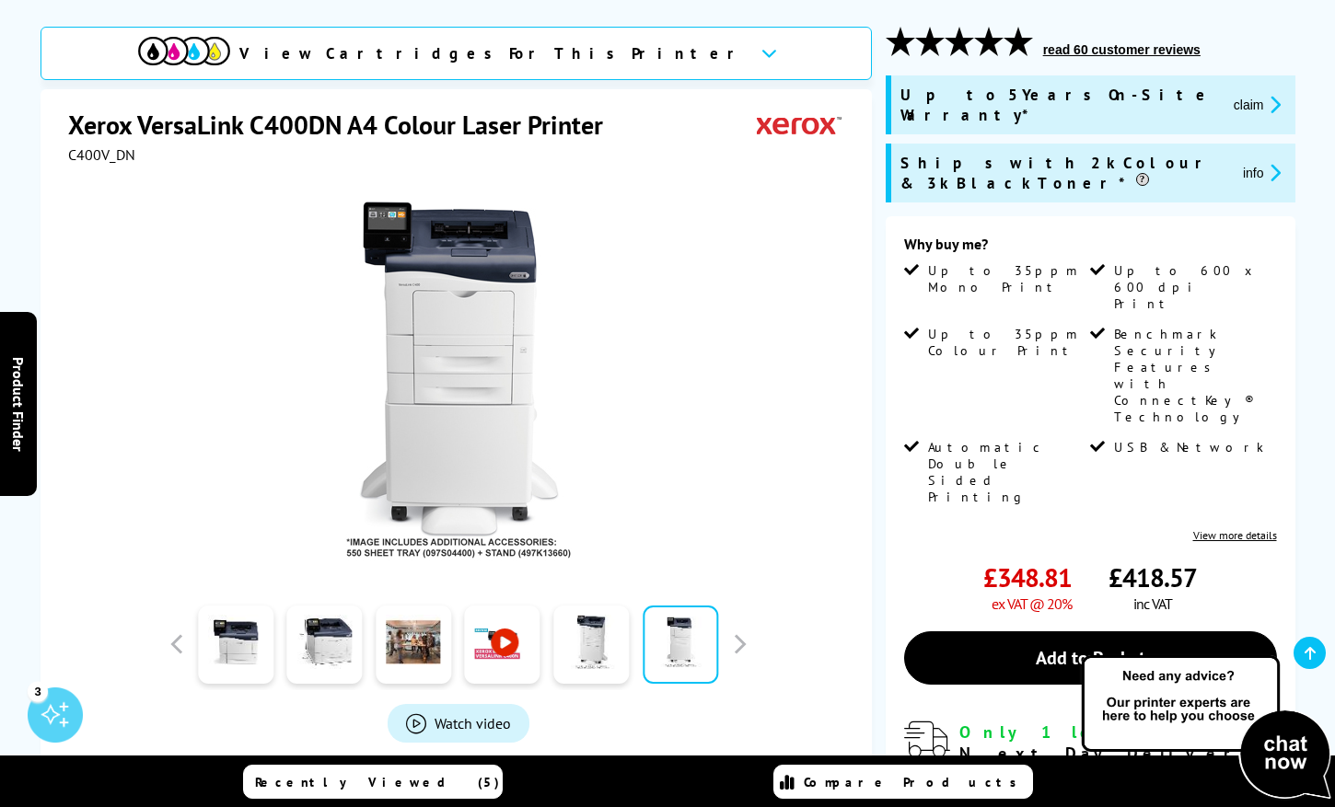
scroll to position [275, 0]
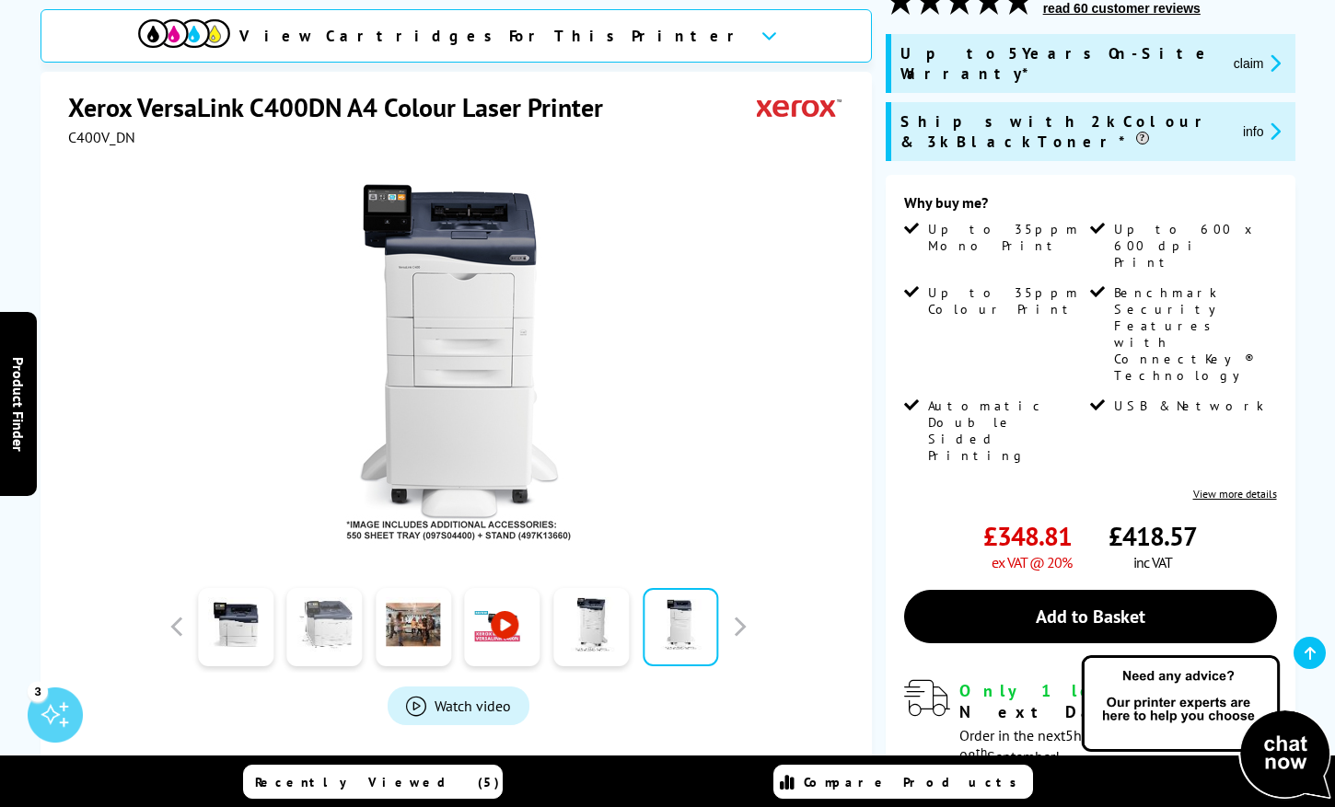
click at [315, 630] on link at bounding box center [324, 627] width 75 height 78
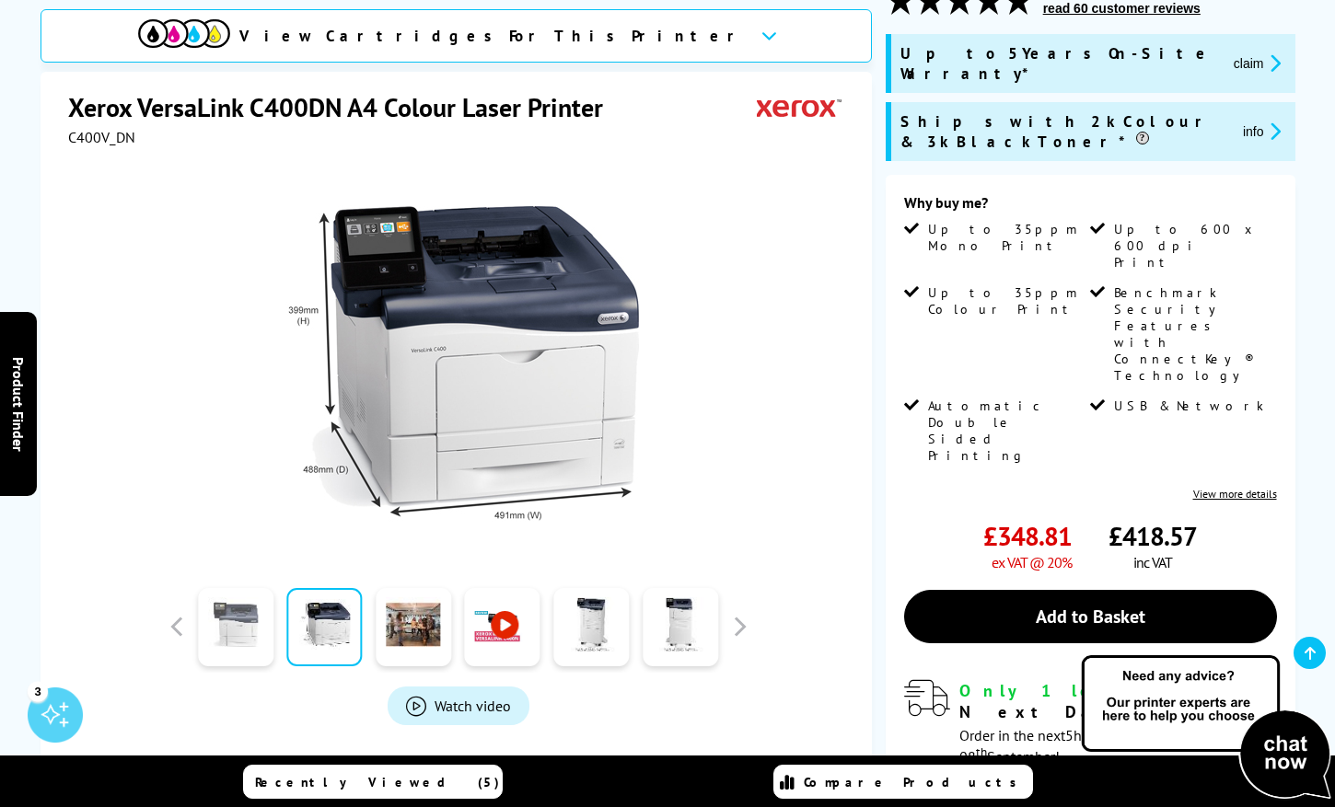
click at [247, 635] on link at bounding box center [235, 627] width 75 height 78
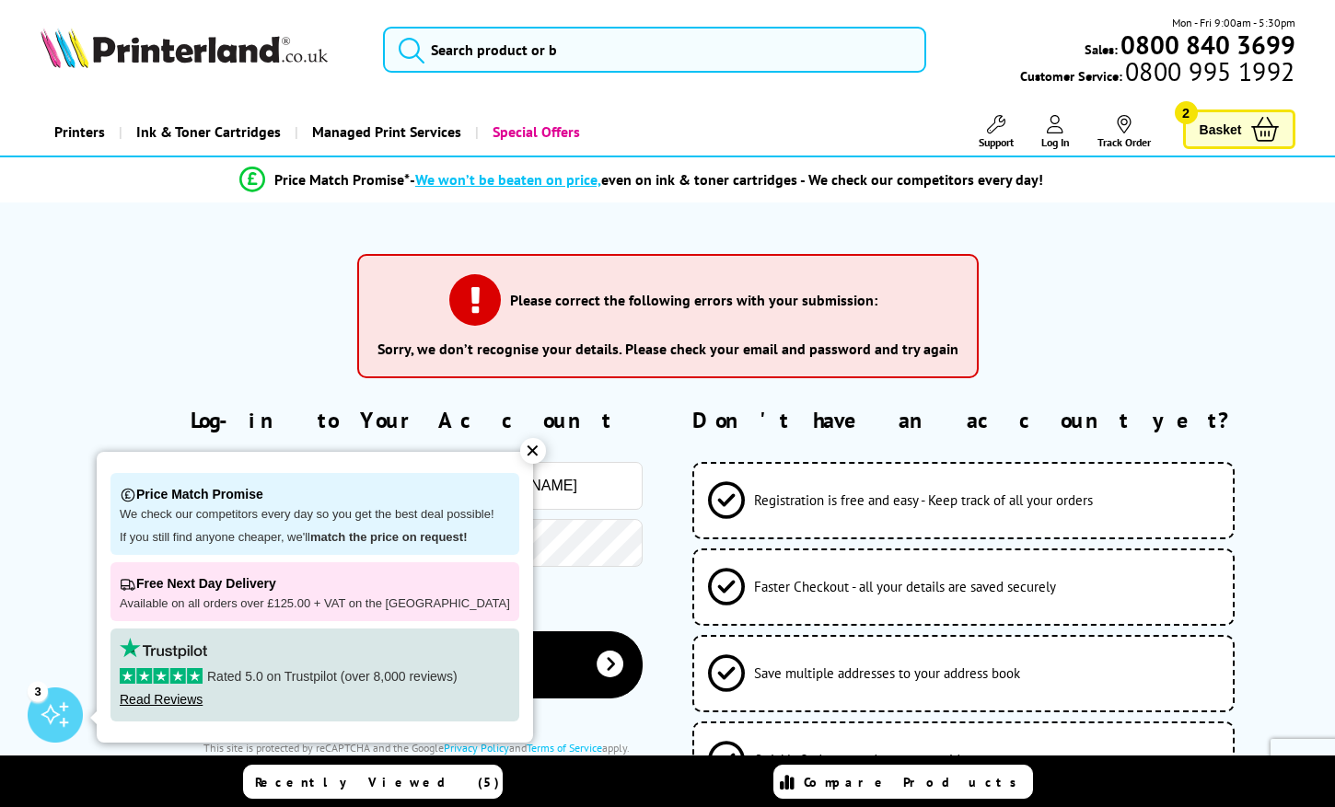
click at [520, 448] on div "✕" at bounding box center [533, 451] width 26 height 26
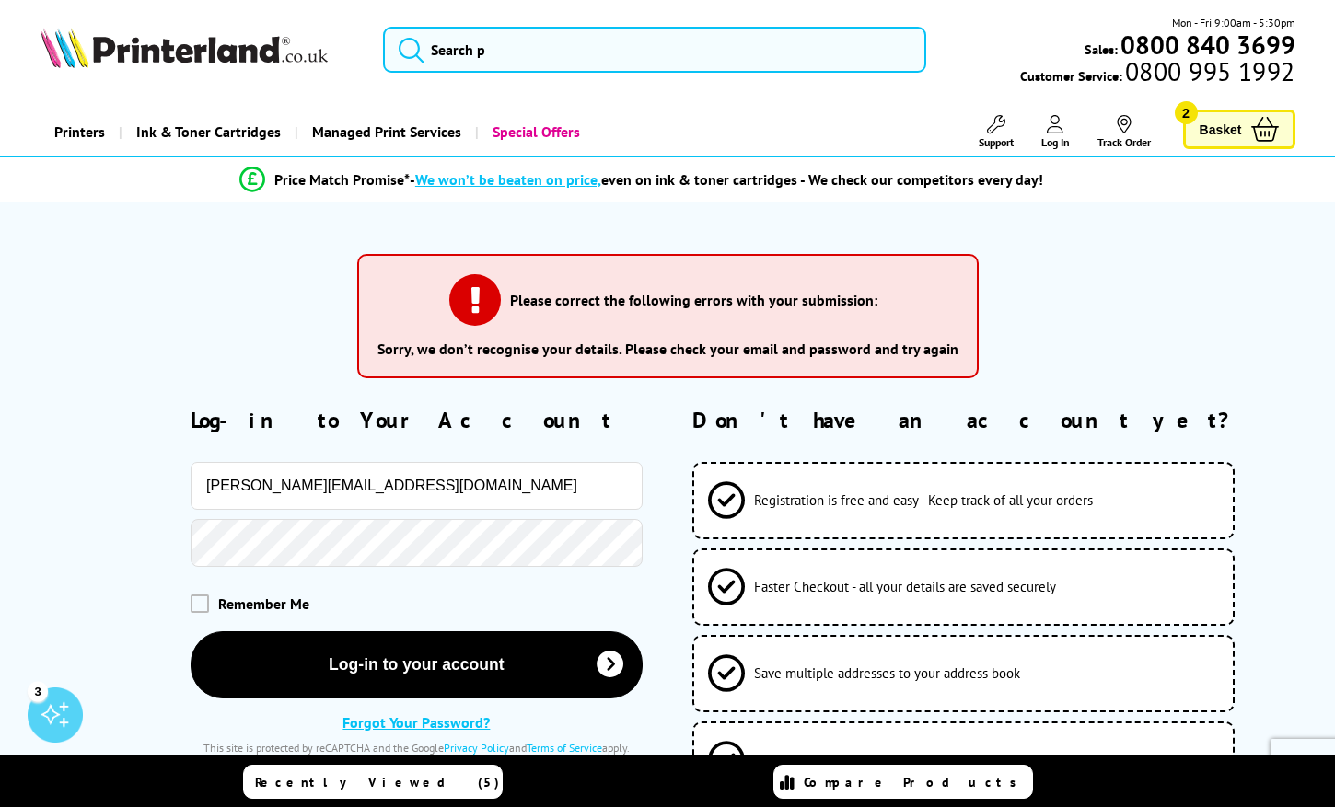
click at [1074, 314] on div "Please correct the following errors with your submission: Sorry, we don’t recog…" at bounding box center [667, 322] width 1201 height 167
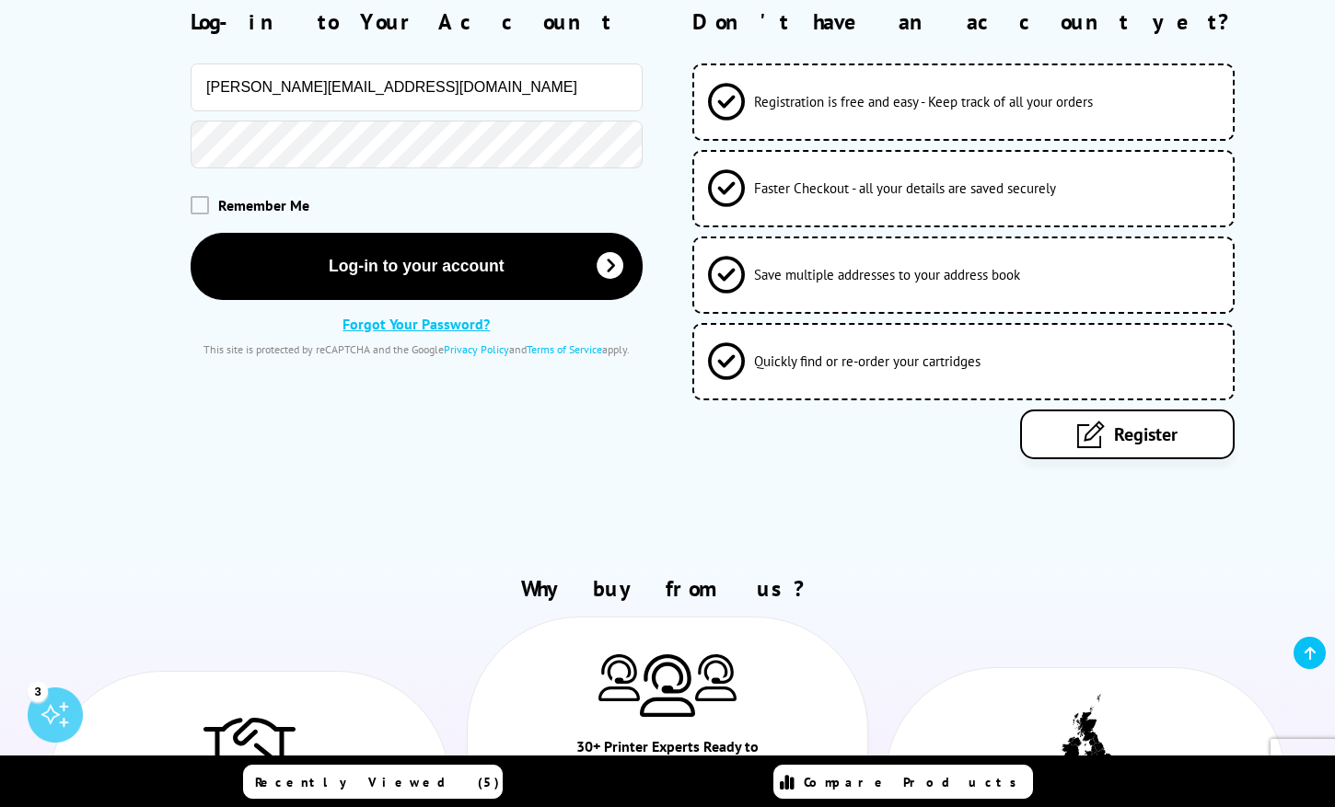
scroll to position [597, 0]
